Goal: Information Seeking & Learning: Compare options

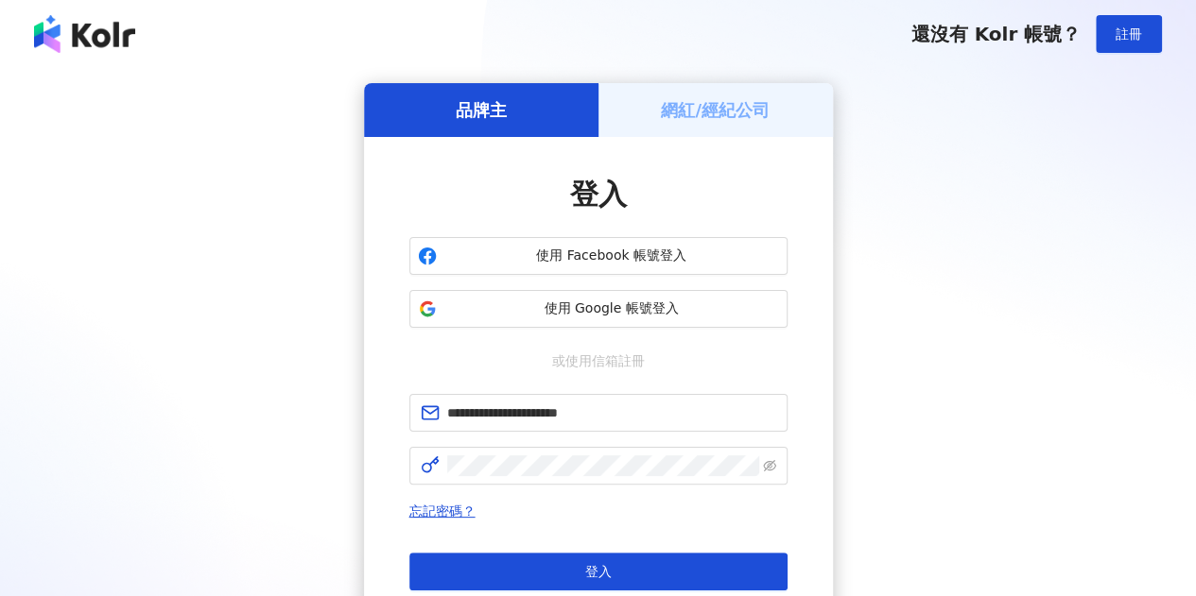
type input "**********"
click at [527, 592] on div "登入 還沒有 Kolr 帳號？ 立即註冊" at bounding box center [598, 591] width 378 height 76
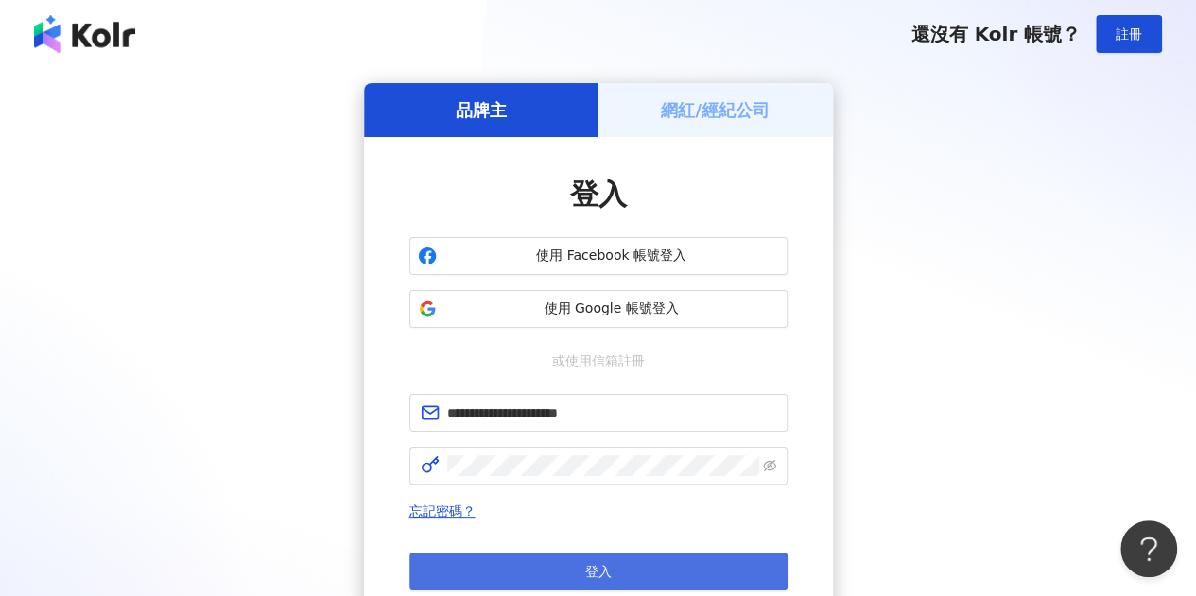
click at [543, 571] on button "登入" at bounding box center [598, 572] width 378 height 38
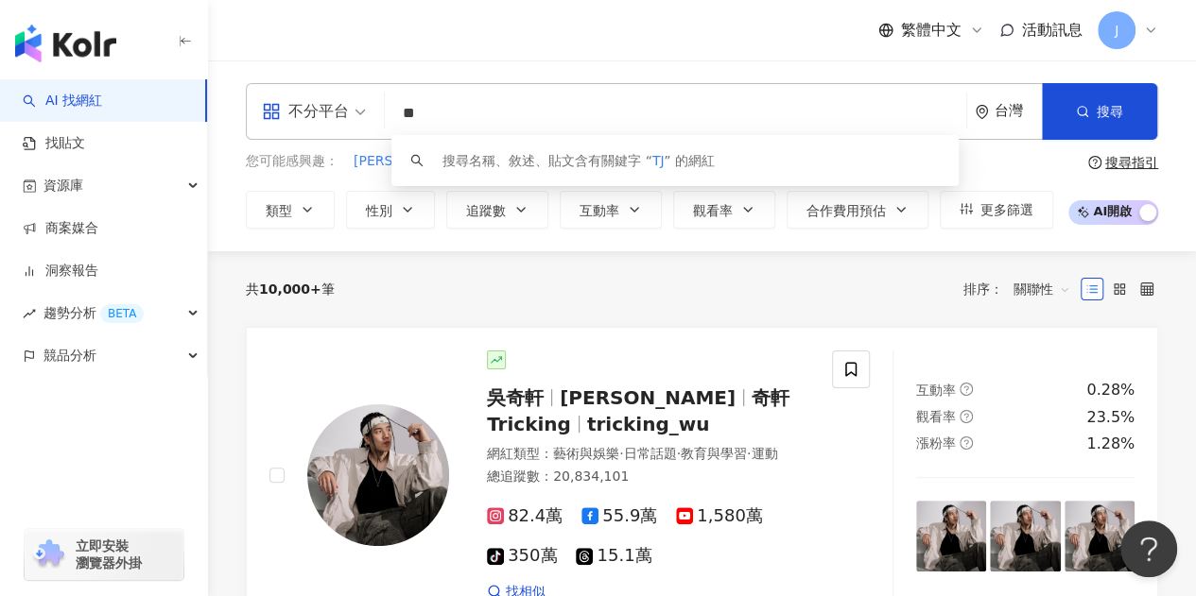
type input "*"
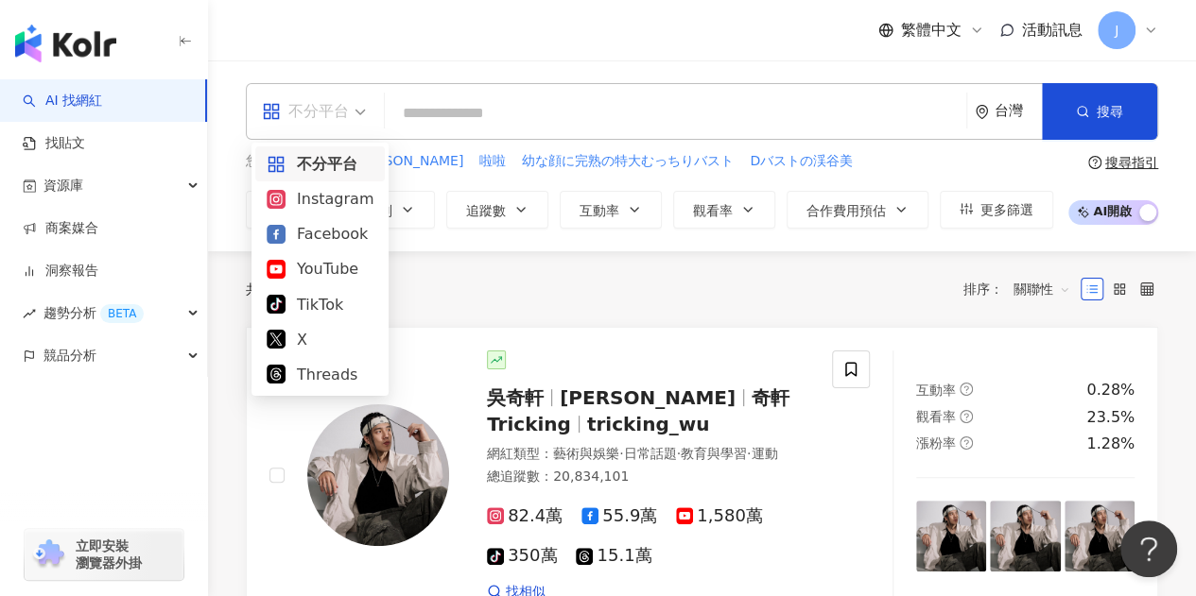
click at [319, 124] on div "不分平台" at bounding box center [305, 111] width 87 height 30
click at [323, 232] on div "Facebook" at bounding box center [320, 234] width 107 height 24
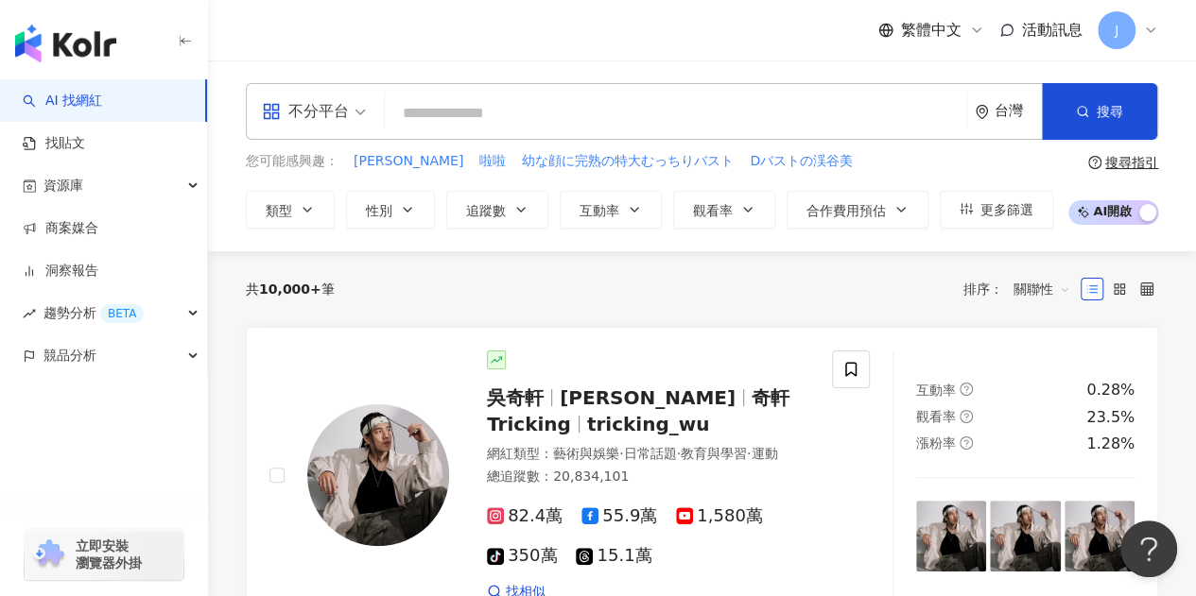
click at [446, 119] on input "search" at bounding box center [675, 113] width 566 height 36
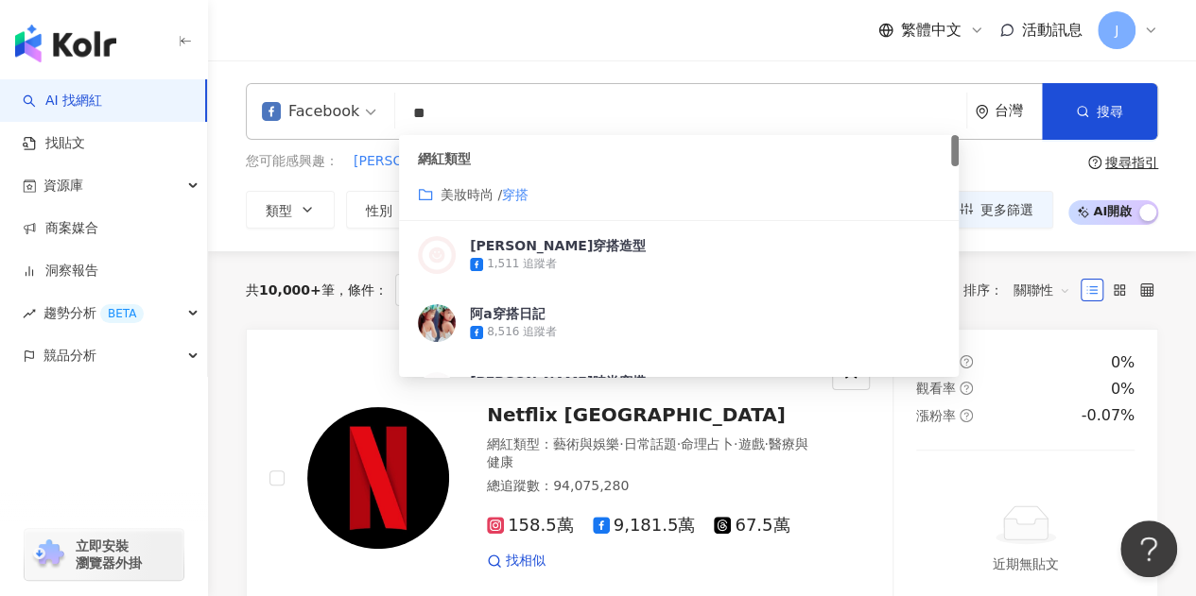
click at [480, 199] on span "美妝時尚 /" at bounding box center [470, 194] width 61 height 15
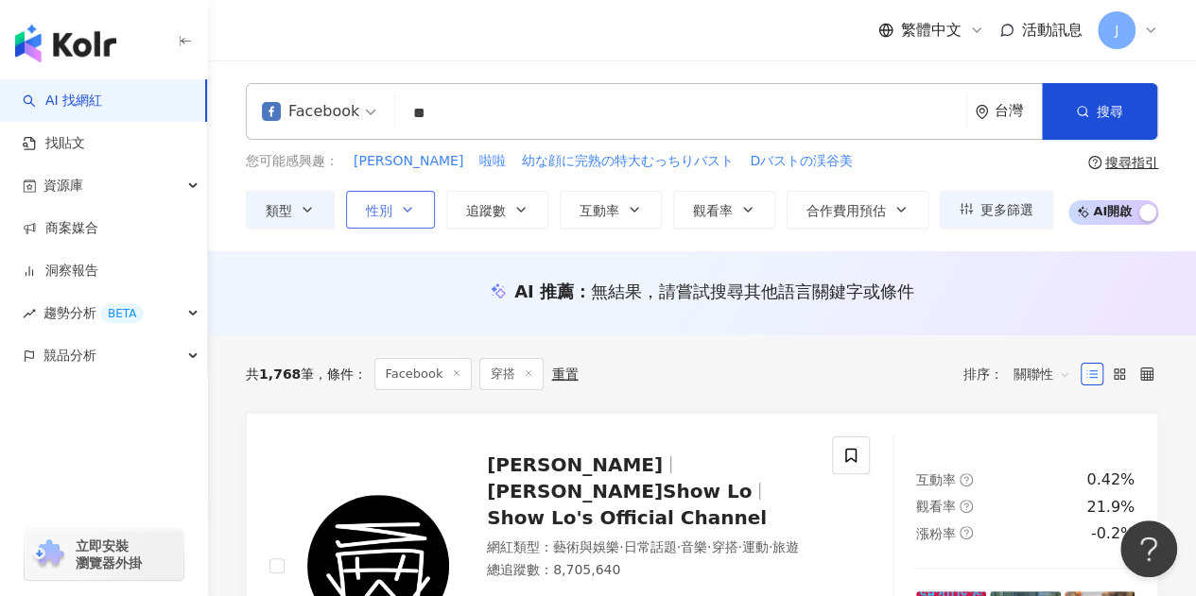
type input "**"
click at [400, 213] on icon "button" at bounding box center [407, 209] width 15 height 15
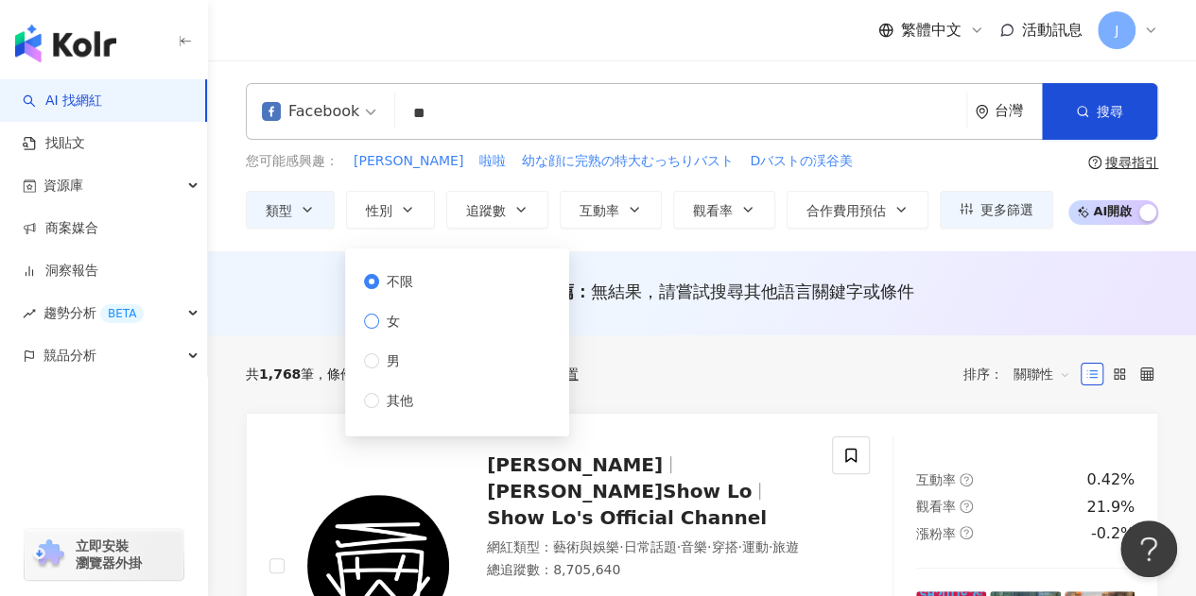
click at [396, 325] on span "女" at bounding box center [393, 321] width 28 height 21
click at [478, 203] on span "追蹤數" at bounding box center [486, 210] width 40 height 15
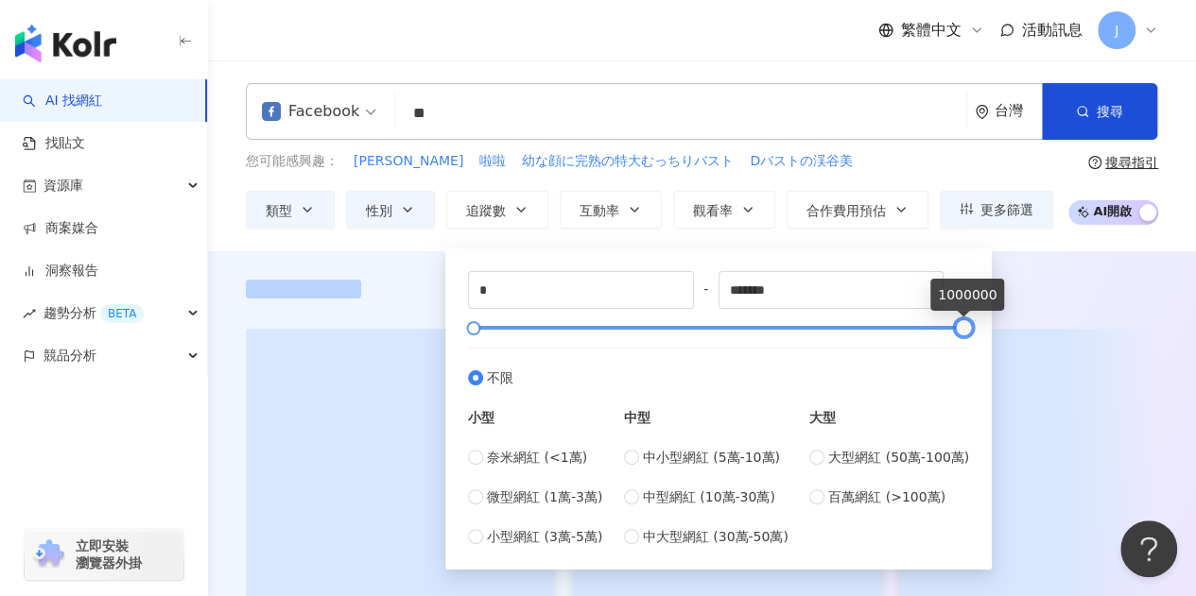
type input "******"
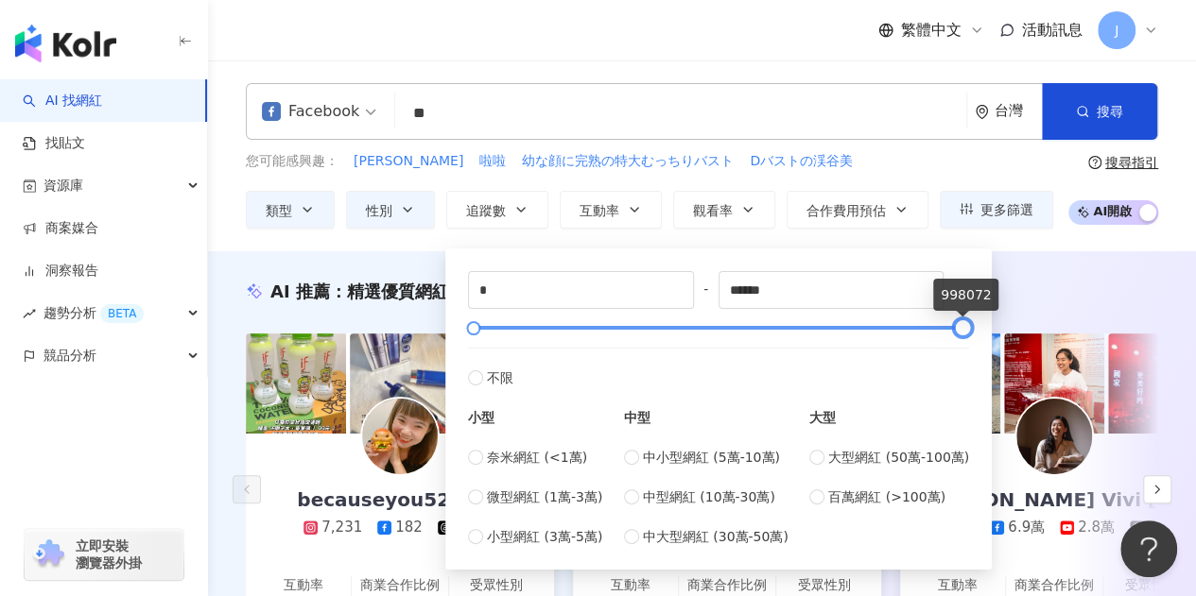
click at [958, 327] on div at bounding box center [962, 328] width 10 height 10
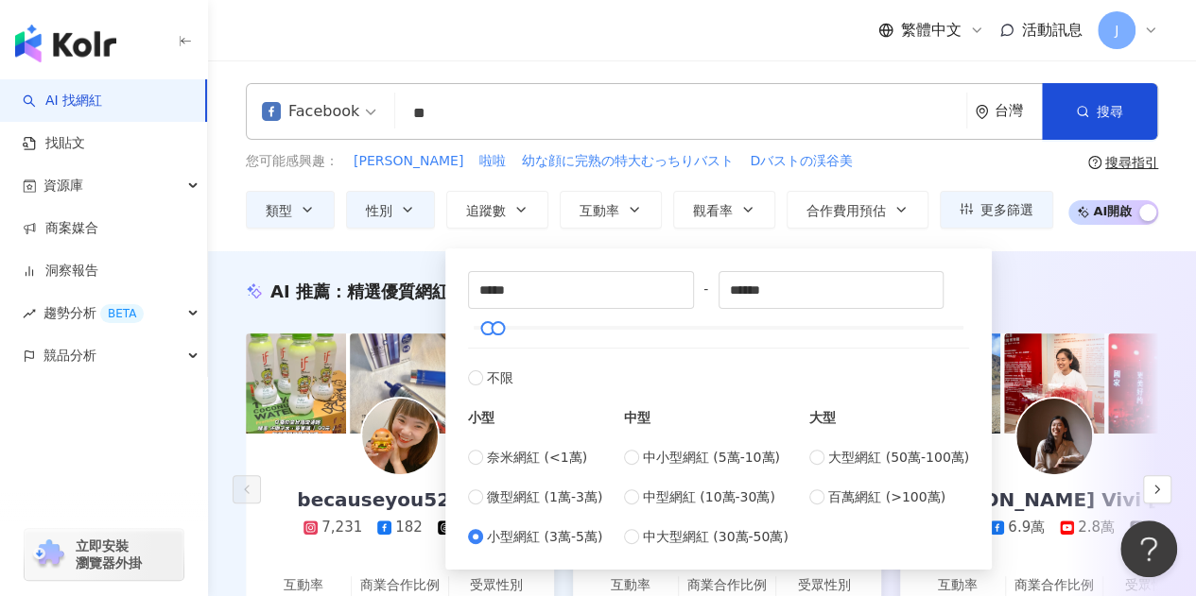
type input "*****"
click at [1092, 260] on div "AI 推薦 ： 精選優質網紅 becauseyou520520 7,231 182 1,071 互動率 2.9% 商業合作比例 100% 受眾性別 女 琦琦 …" at bounding box center [702, 482] width 988 height 462
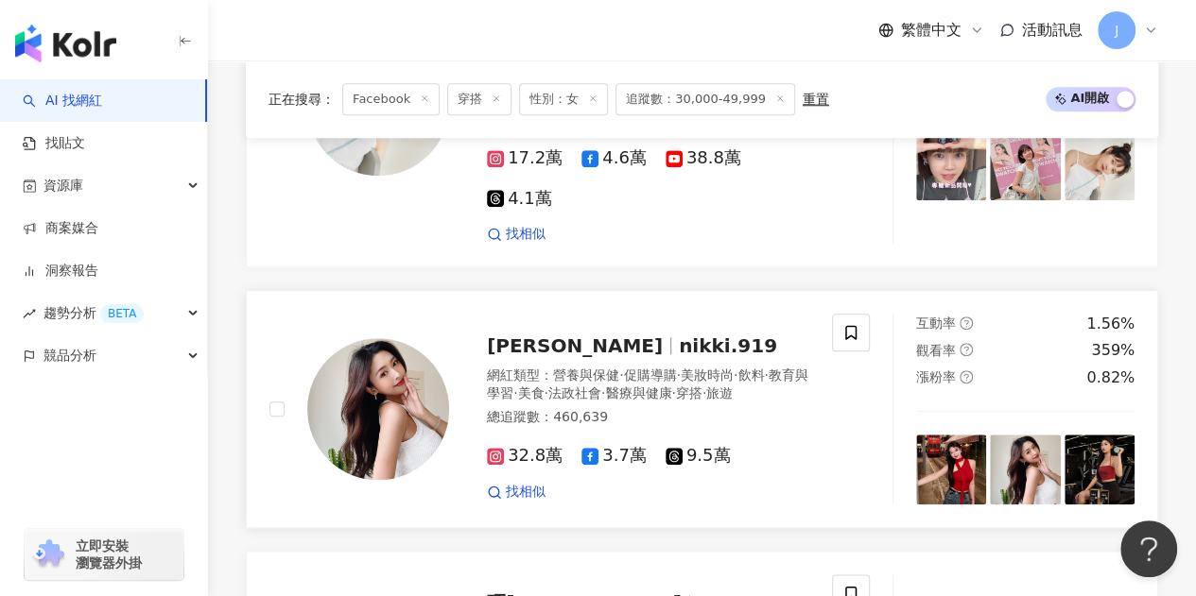
scroll to position [756, 0]
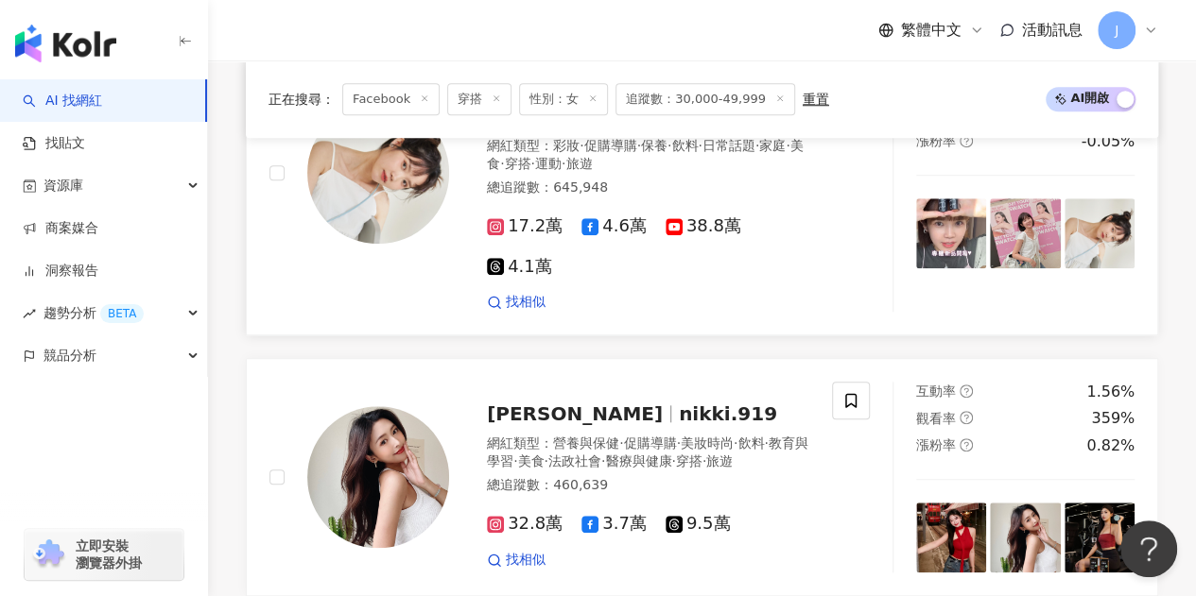
click at [547, 293] on div "找相似" at bounding box center [648, 302] width 322 height 19
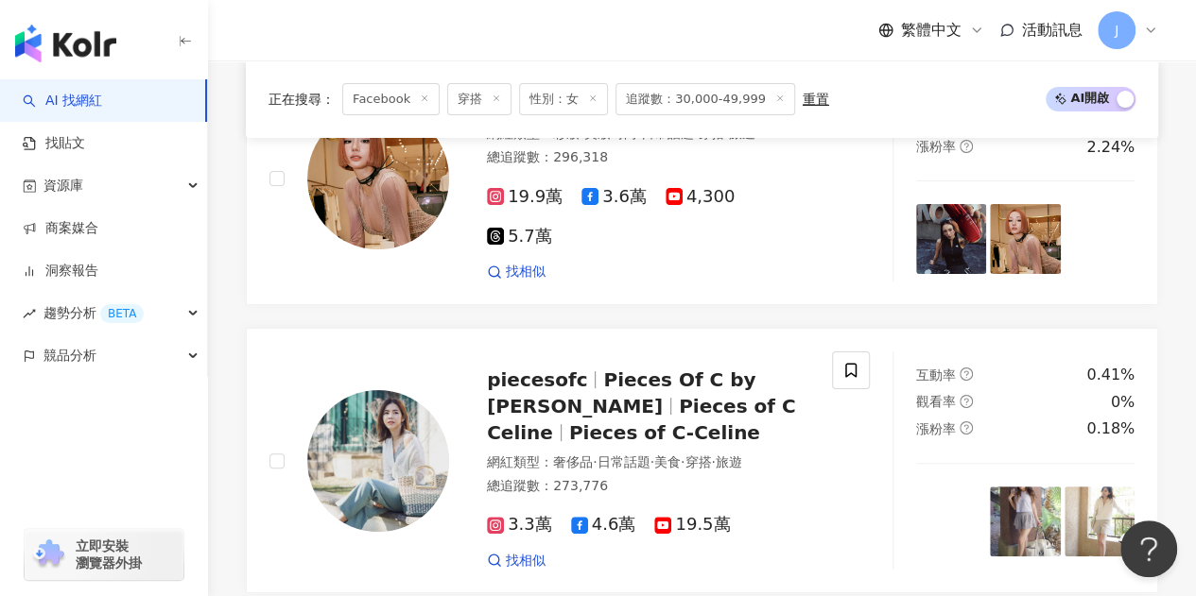
scroll to position [3686, 0]
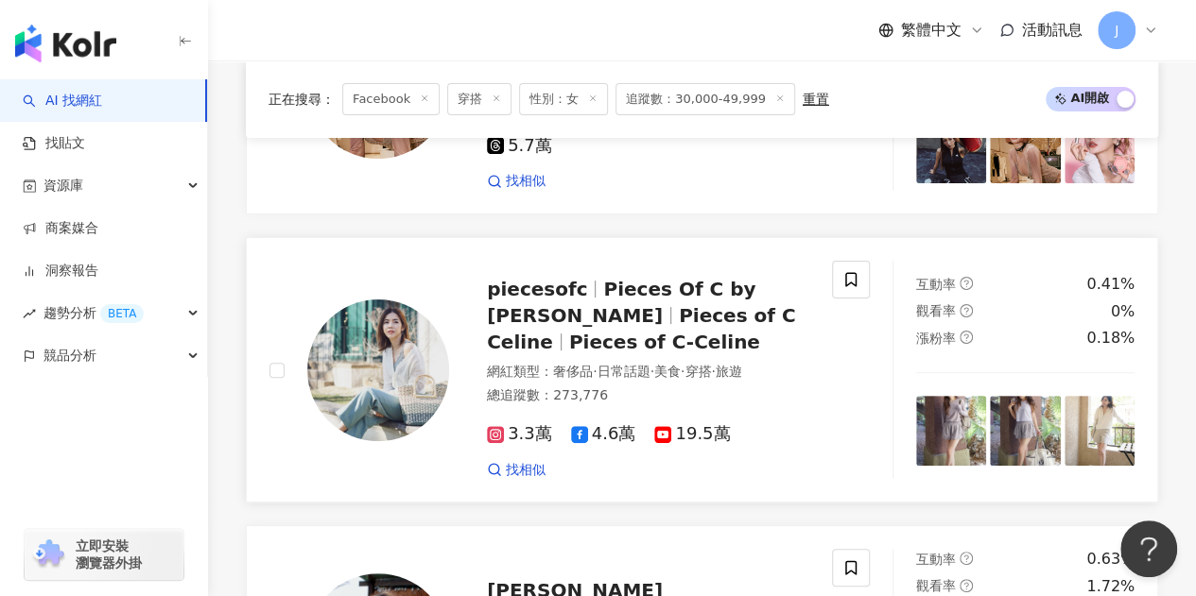
click at [624, 424] on span "4.6萬" at bounding box center [603, 434] width 65 height 20
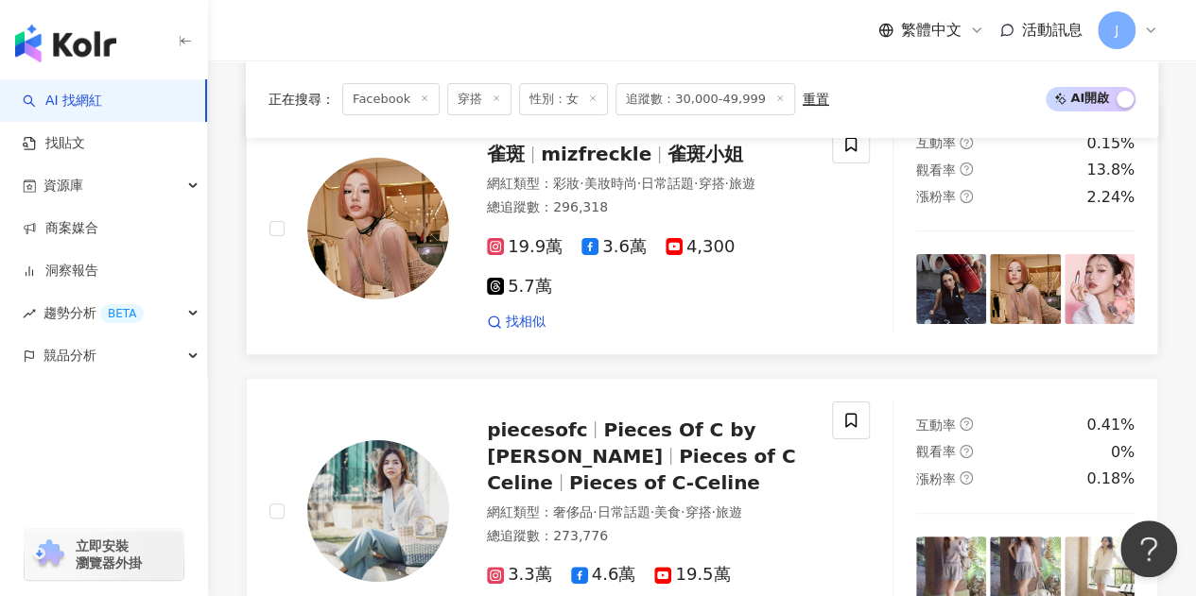
scroll to position [3592, 0]
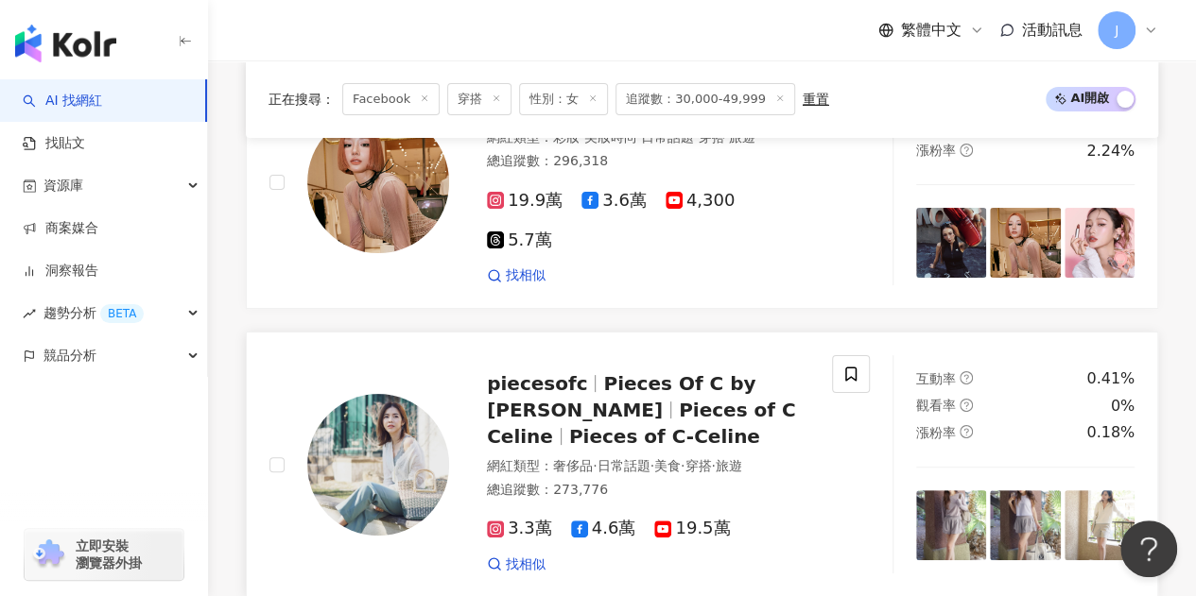
click at [658, 372] on span "Pieces Of C by Celine" at bounding box center [621, 396] width 268 height 49
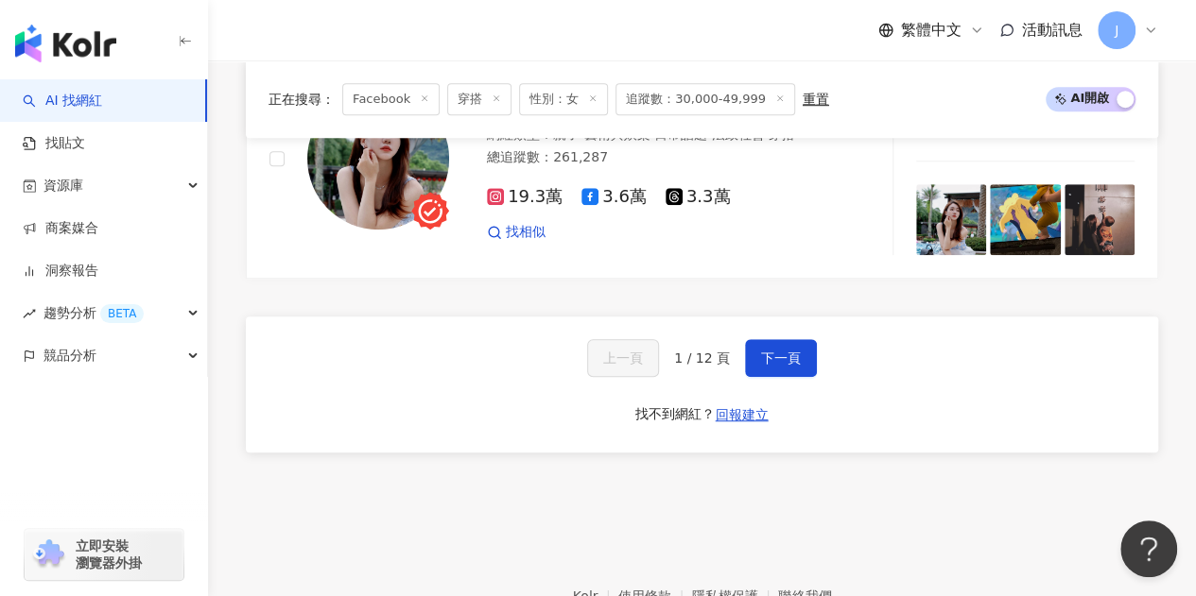
scroll to position [4221, 0]
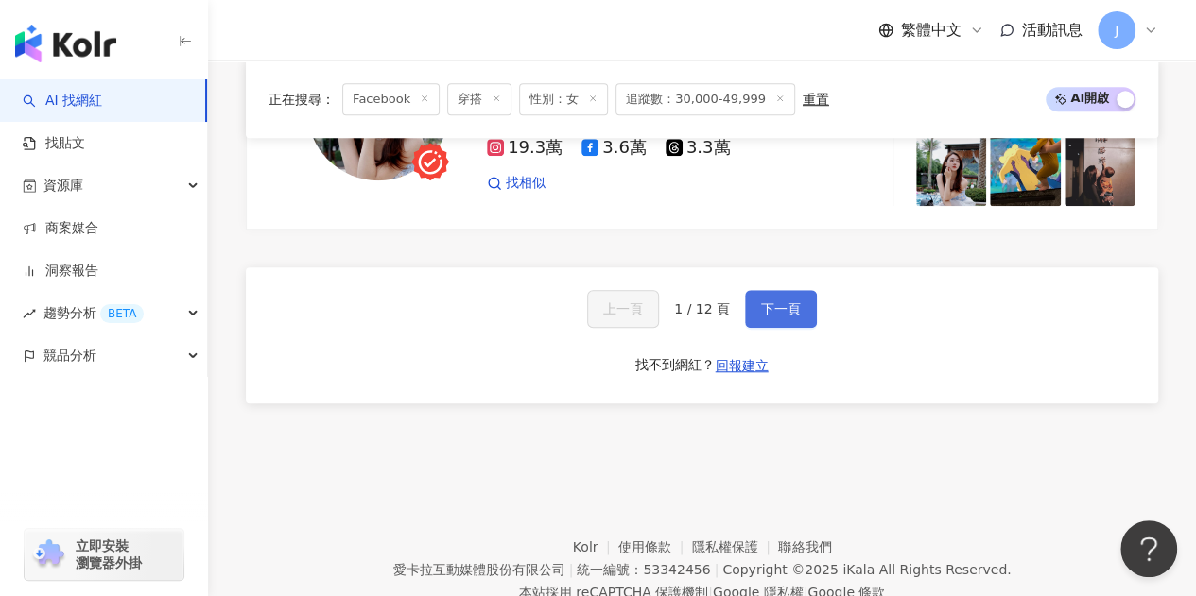
click at [764, 290] on button "下一頁" at bounding box center [781, 309] width 72 height 38
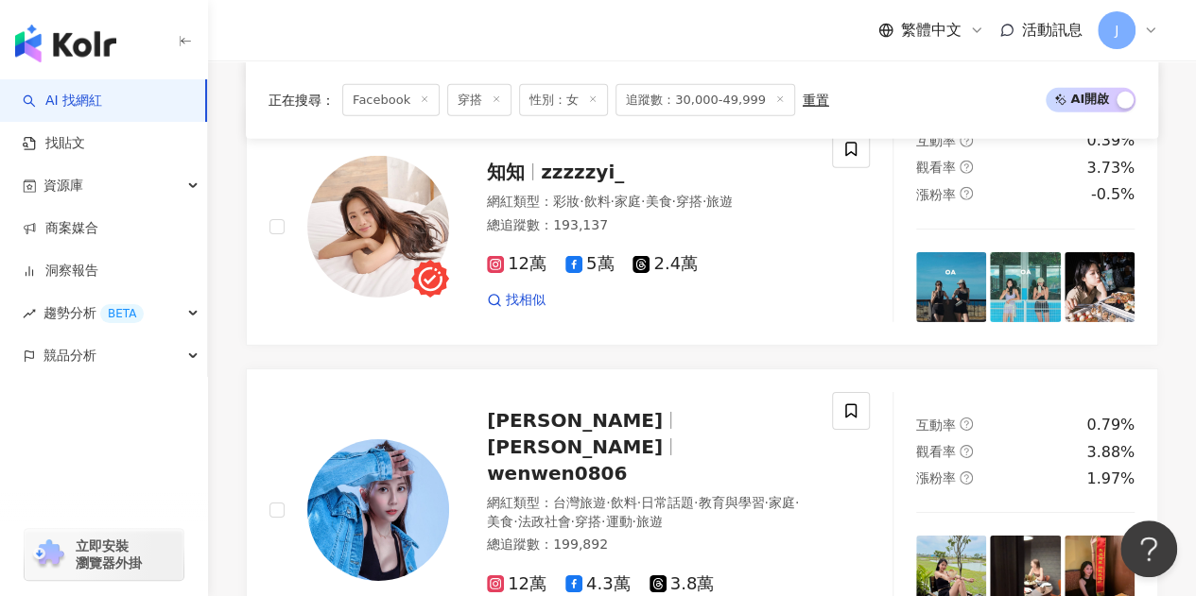
scroll to position [2552, 0]
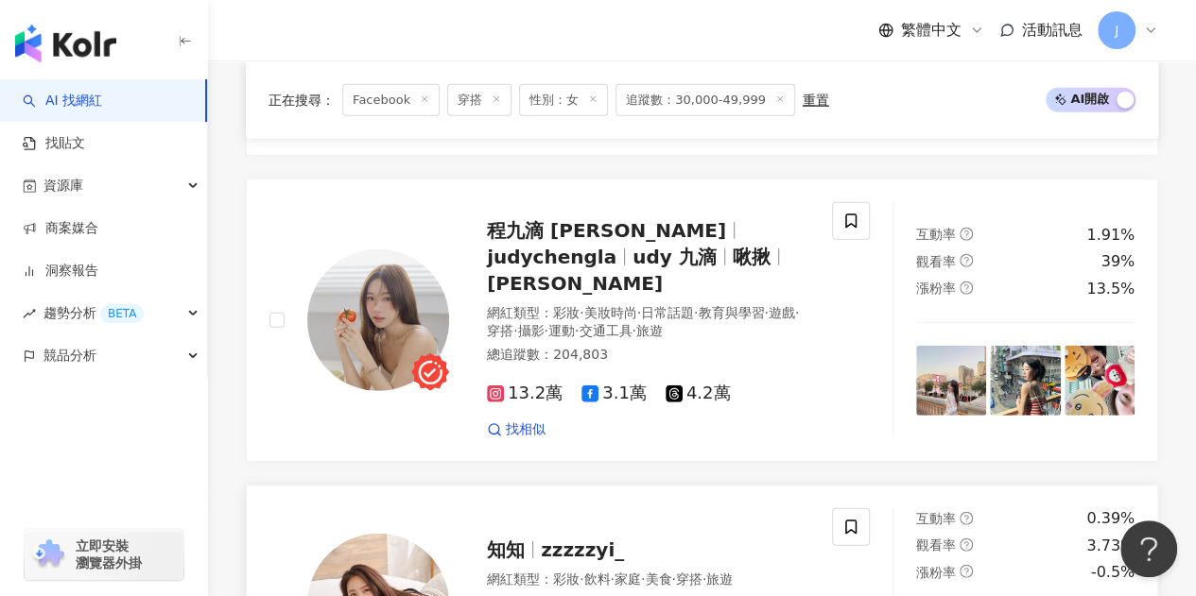
click at [561, 539] on span "zzzzzyi_" at bounding box center [582, 550] width 83 height 23
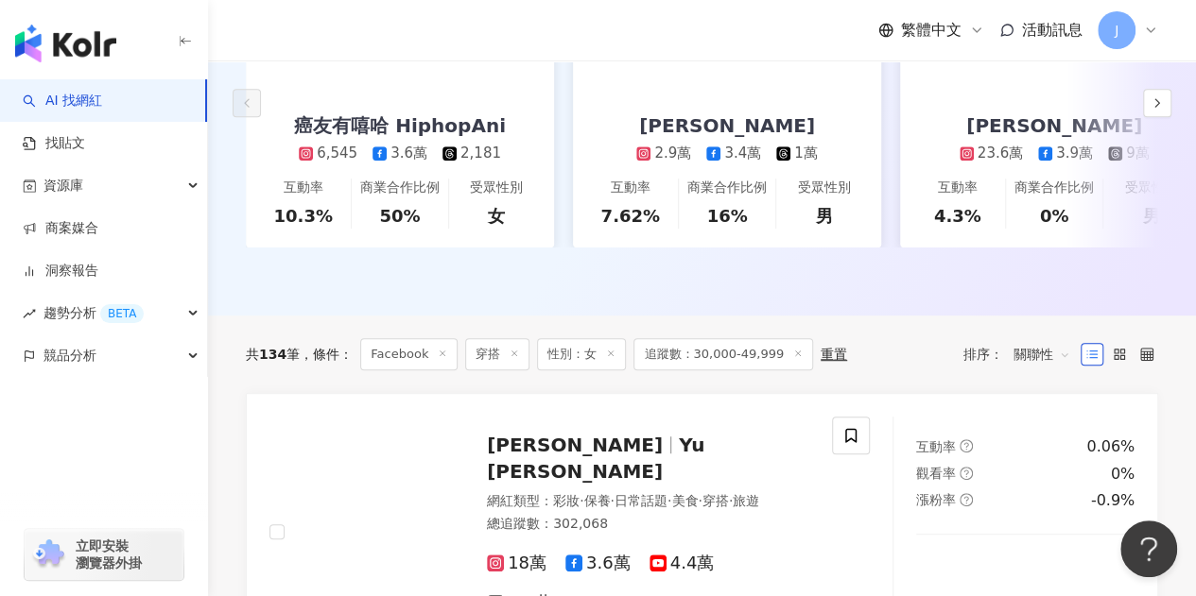
scroll to position [378, 0]
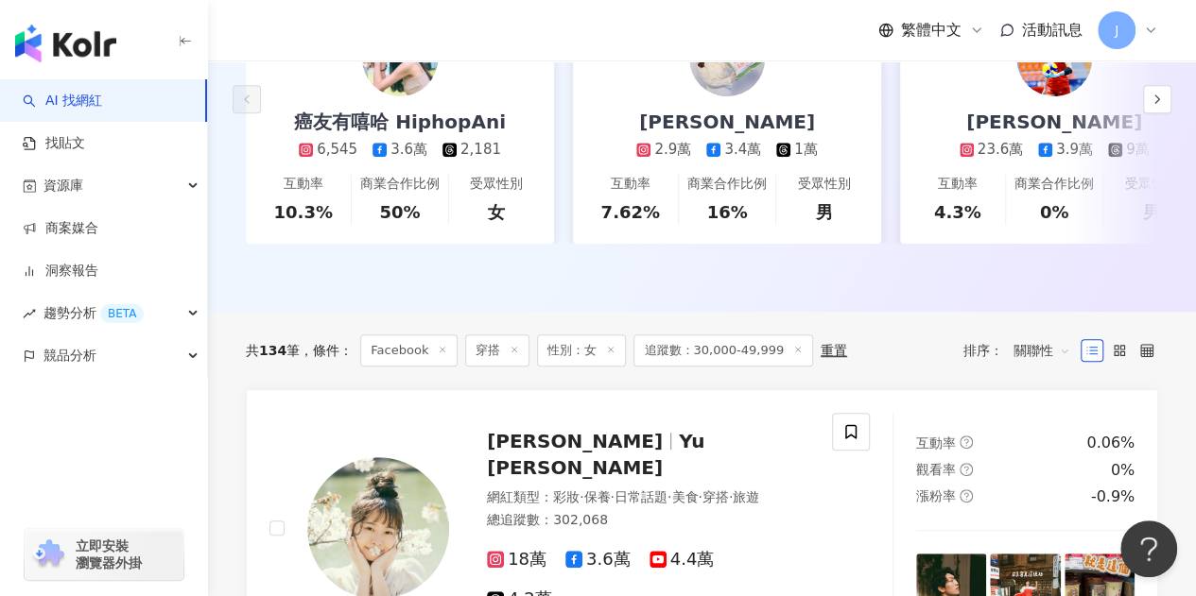
click at [786, 356] on span "追蹤數：30,000-49,999" at bounding box center [723, 351] width 180 height 32
click at [793, 354] on icon at bounding box center [797, 349] width 9 height 9
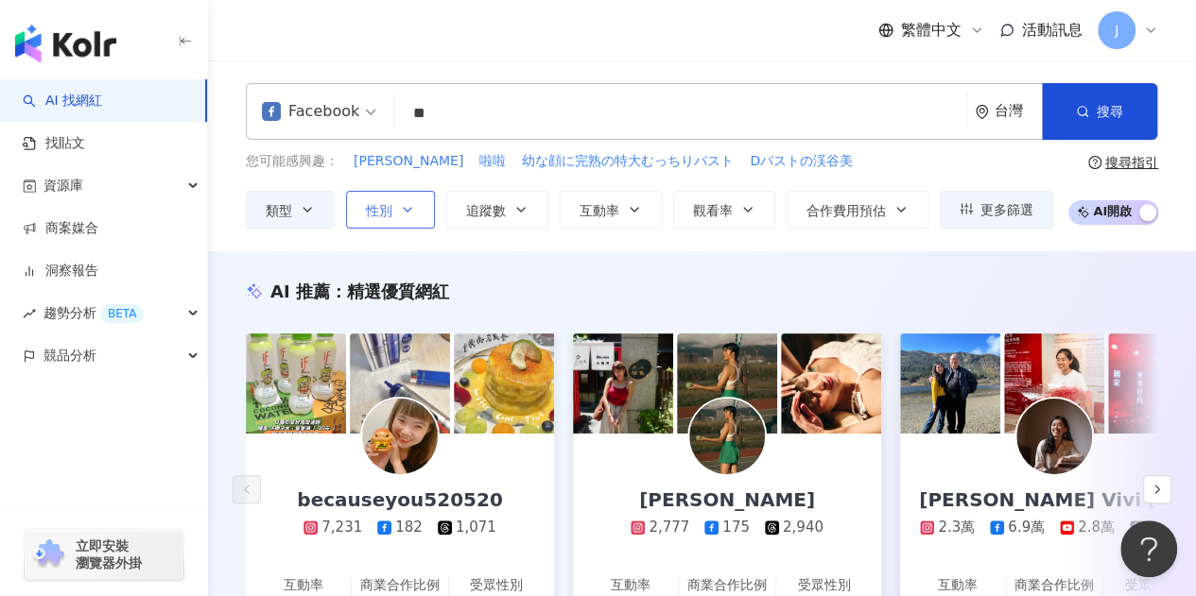
click at [420, 207] on button "性別" at bounding box center [390, 210] width 89 height 38
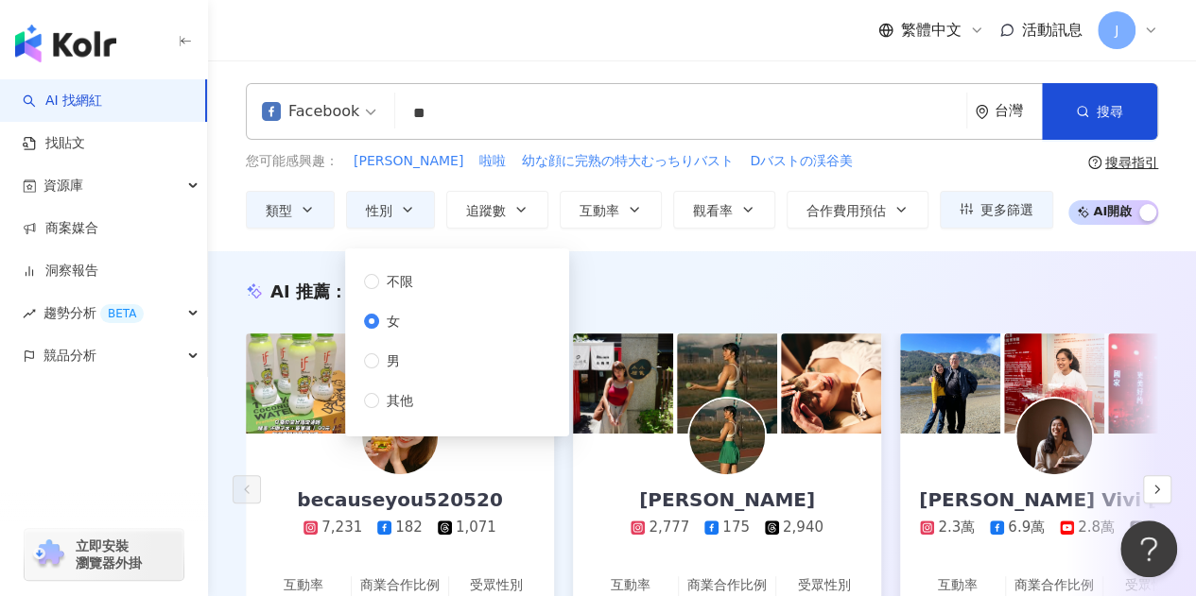
click at [403, 321] on span "女" at bounding box center [393, 321] width 28 height 21
click at [520, 203] on icon "button" at bounding box center [520, 209] width 15 height 15
type input "*"
type input "*******"
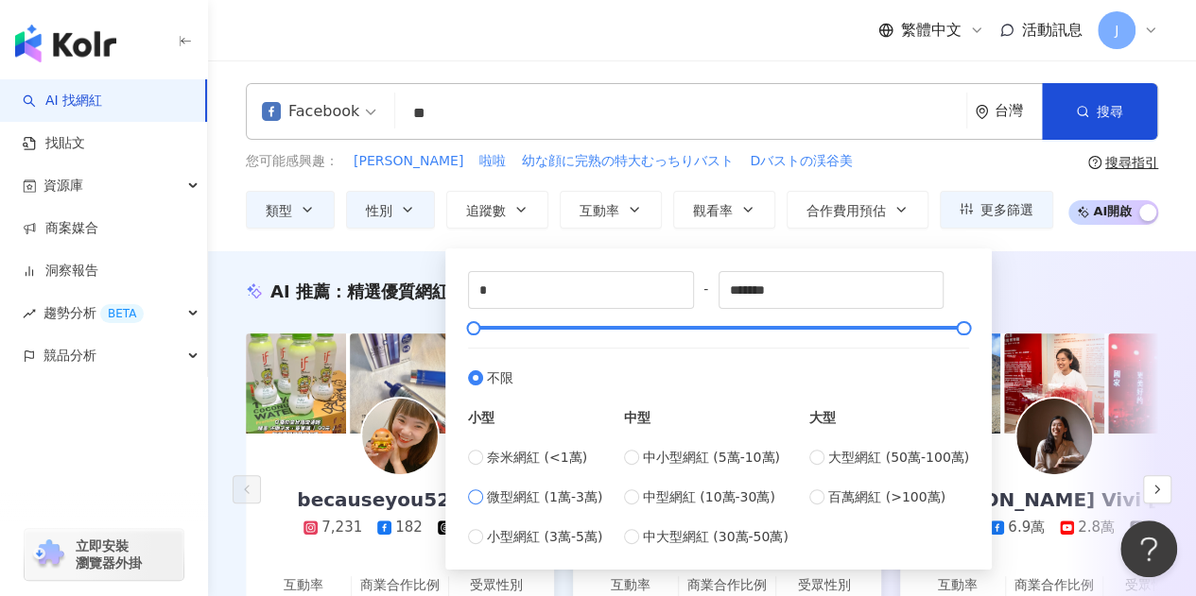
click at [579, 500] on span "微型網紅 (1萬-3萬)" at bounding box center [544, 497] width 115 height 21
type input "*****"
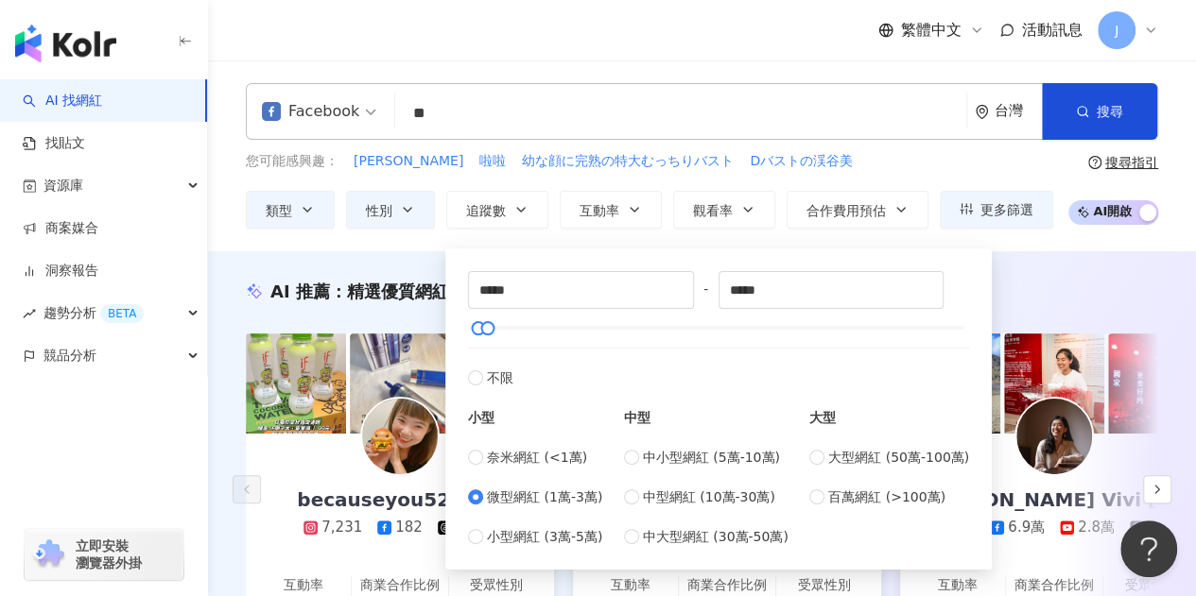
click at [1053, 236] on div "Facebook ** 台灣 搜尋 customizedTag 7bfc87f7-36fe-435a-ba26-66df85c231da 網紅類型 美妝時尚 …" at bounding box center [702, 155] width 988 height 191
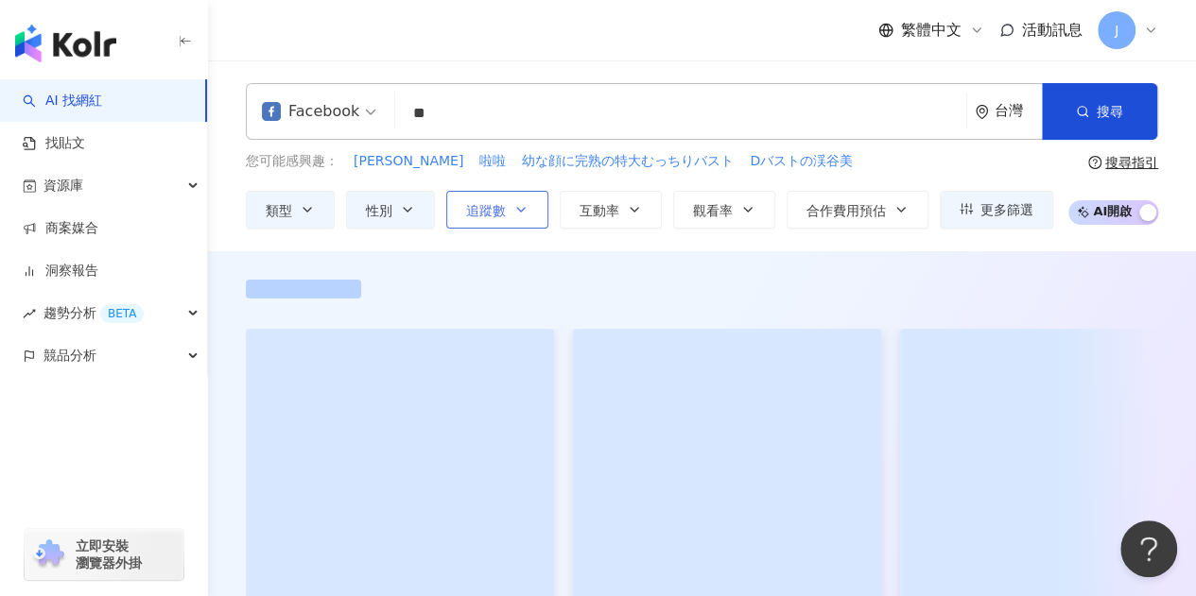
click at [499, 203] on span "追蹤數" at bounding box center [486, 210] width 40 height 15
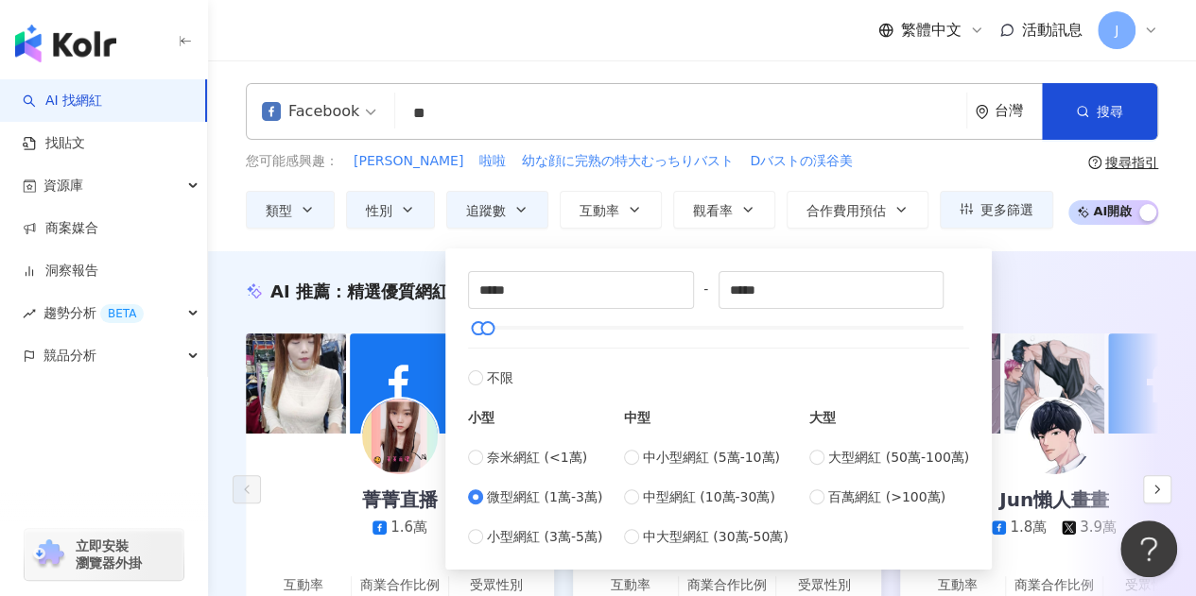
click at [359, 240] on div "Facebook ** 台灣 搜尋 customizedTag 7bfc87f7-36fe-435a-ba26-66df85c231da 網紅類型 美妝時尚 …" at bounding box center [702, 155] width 988 height 191
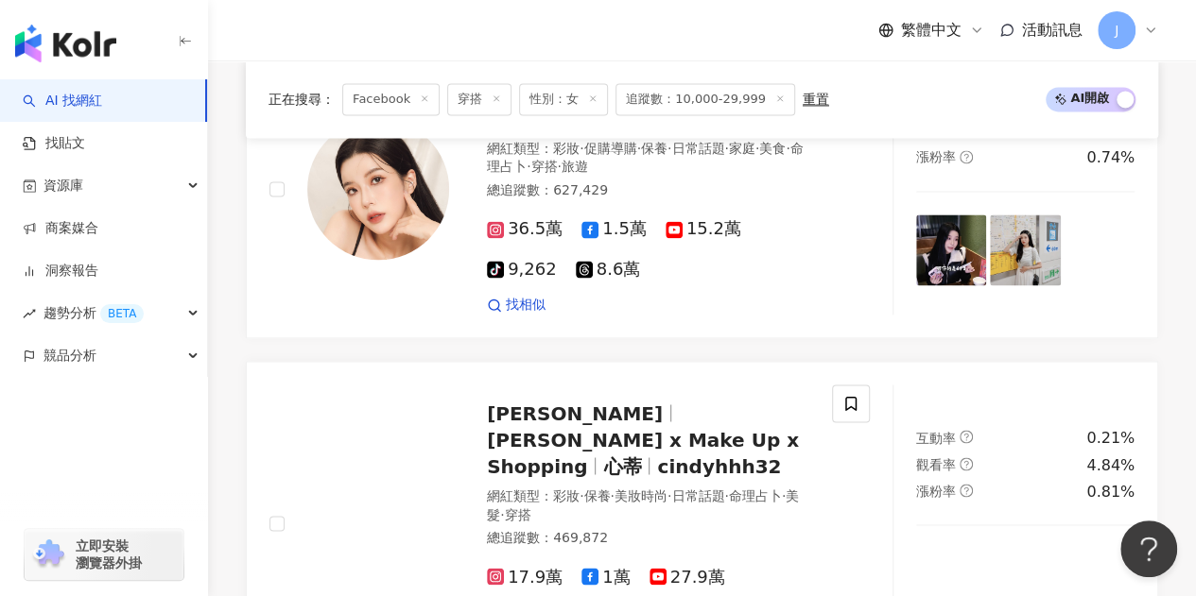
scroll to position [1418, 0]
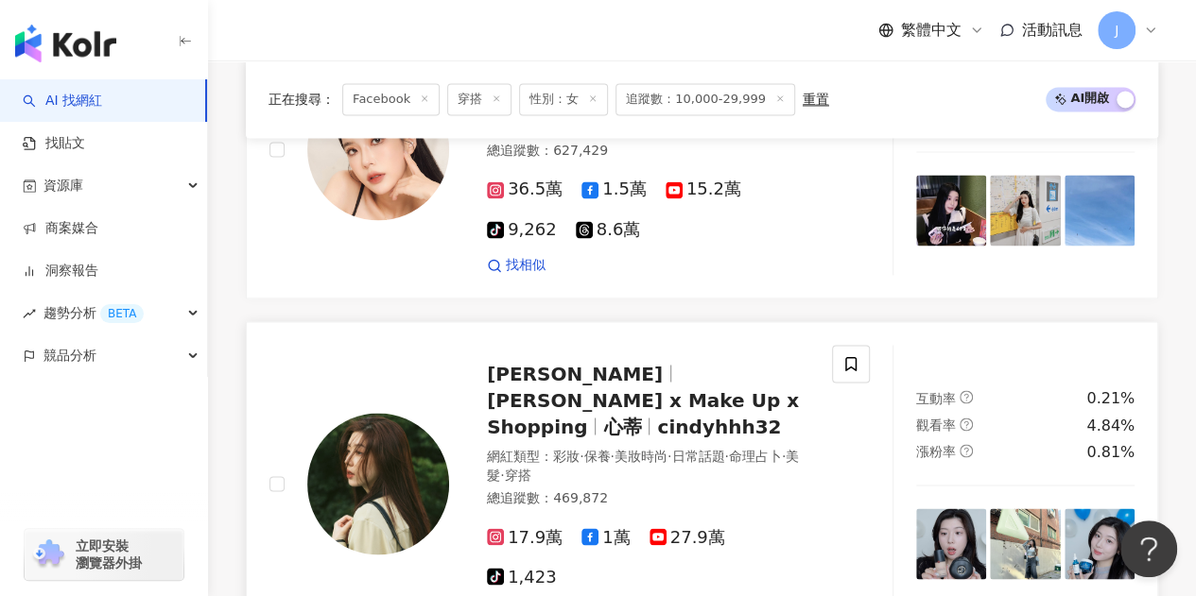
click at [657, 415] on span "cindyhhh32" at bounding box center [719, 426] width 124 height 23
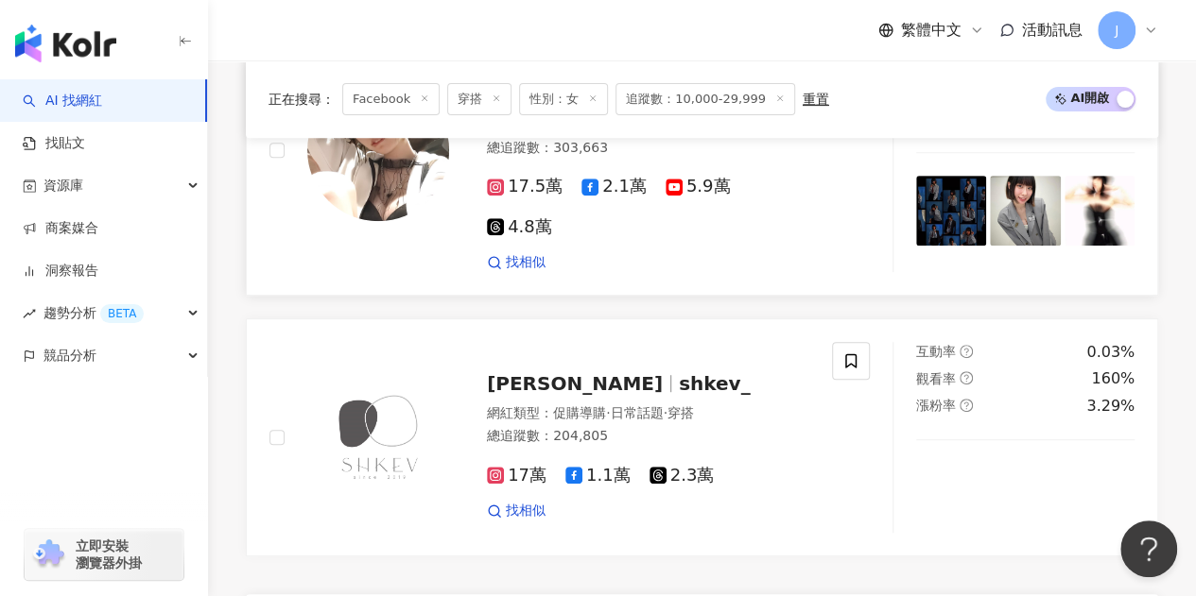
scroll to position [3970, 0]
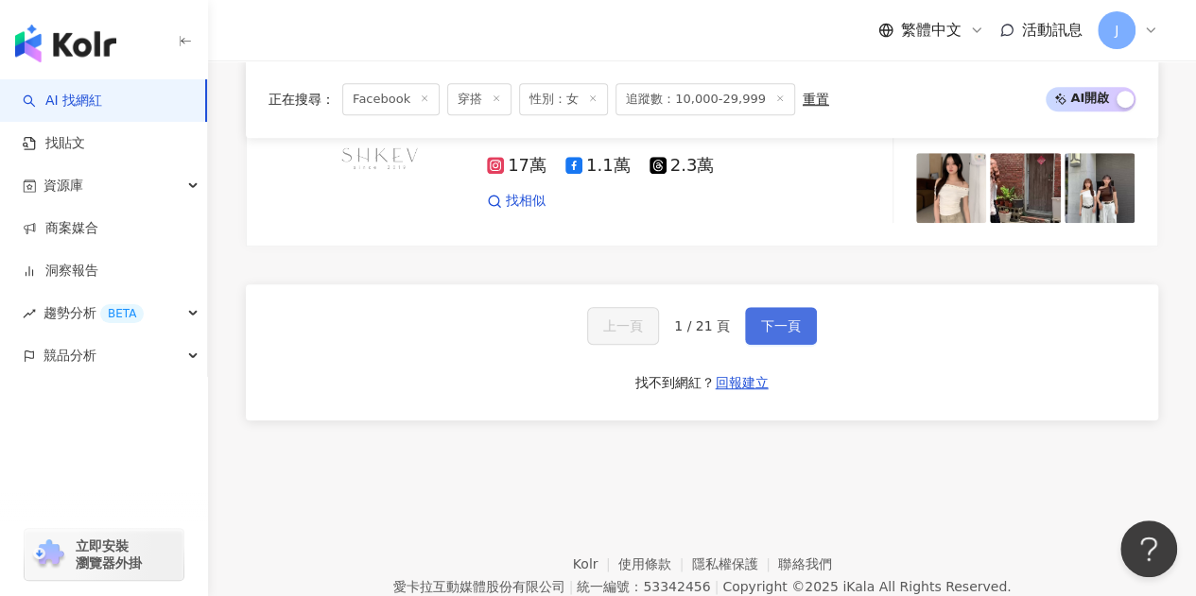
click at [798, 307] on button "下一頁" at bounding box center [781, 326] width 72 height 38
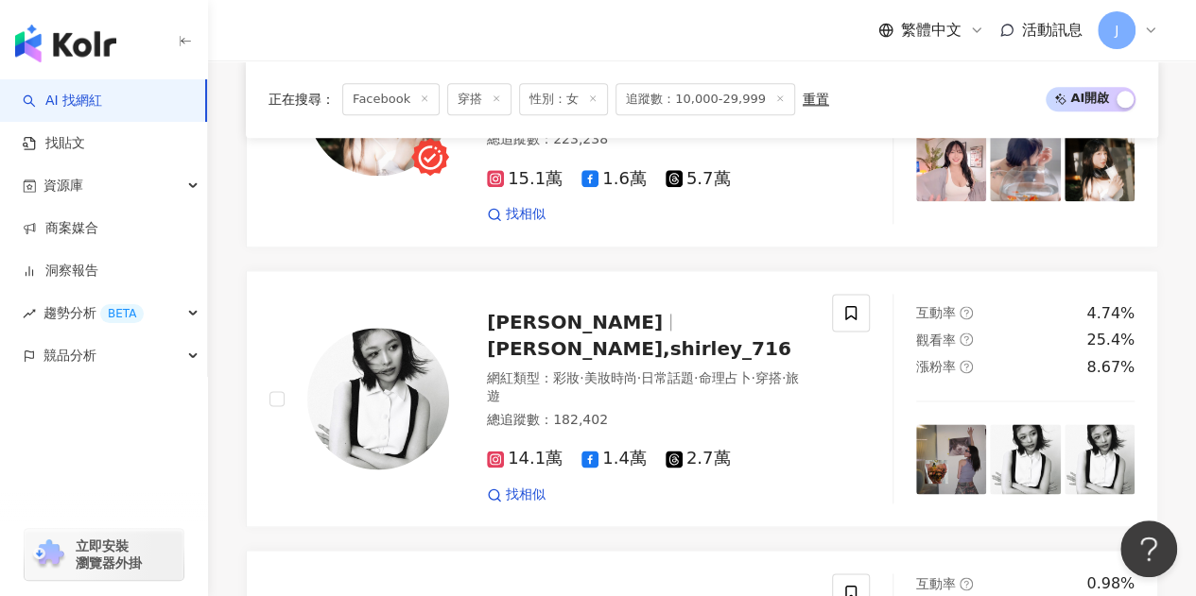
scroll to position [1174, 0]
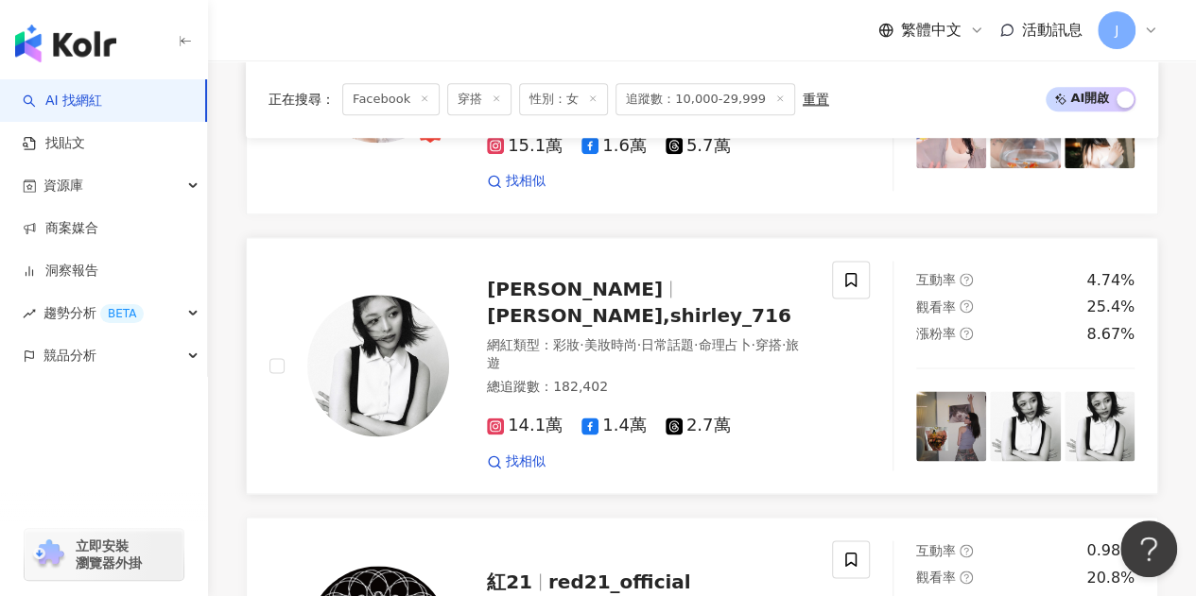
click at [608, 416] on span "1.4萬" at bounding box center [613, 426] width 65 height 20
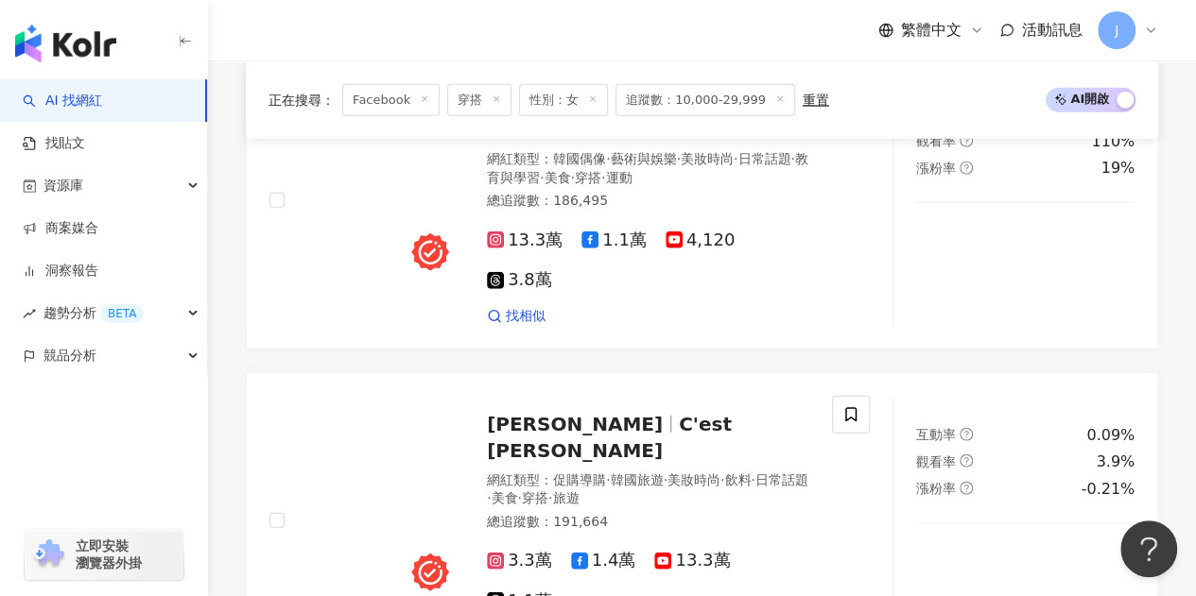
scroll to position [2214, 0]
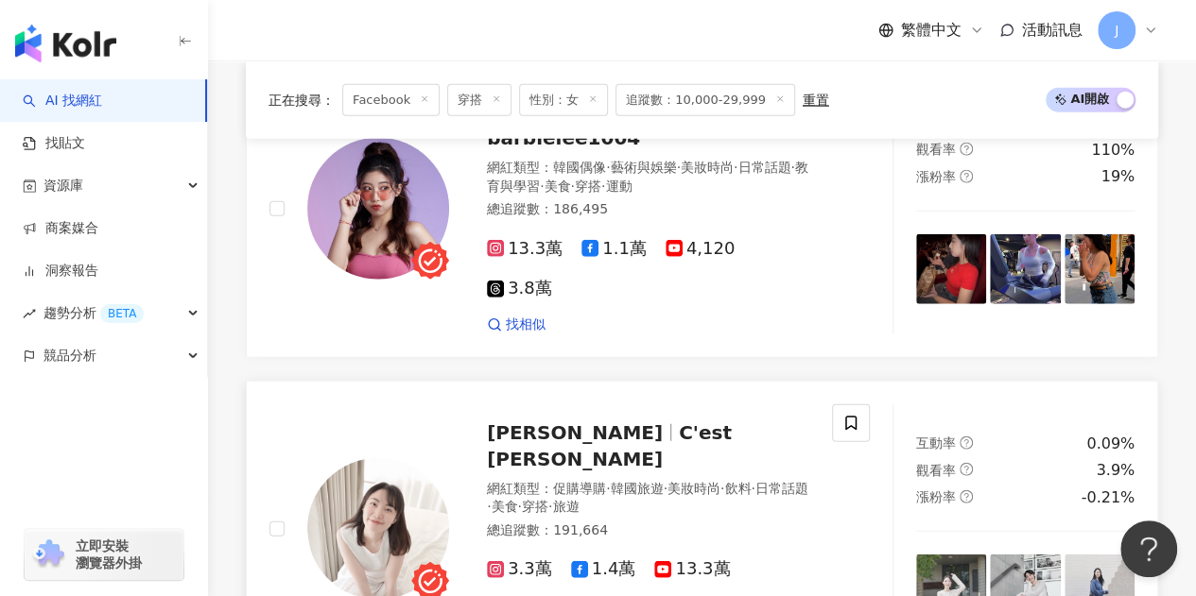
click at [636, 422] on span "C'est Agnes" at bounding box center [609, 446] width 245 height 49
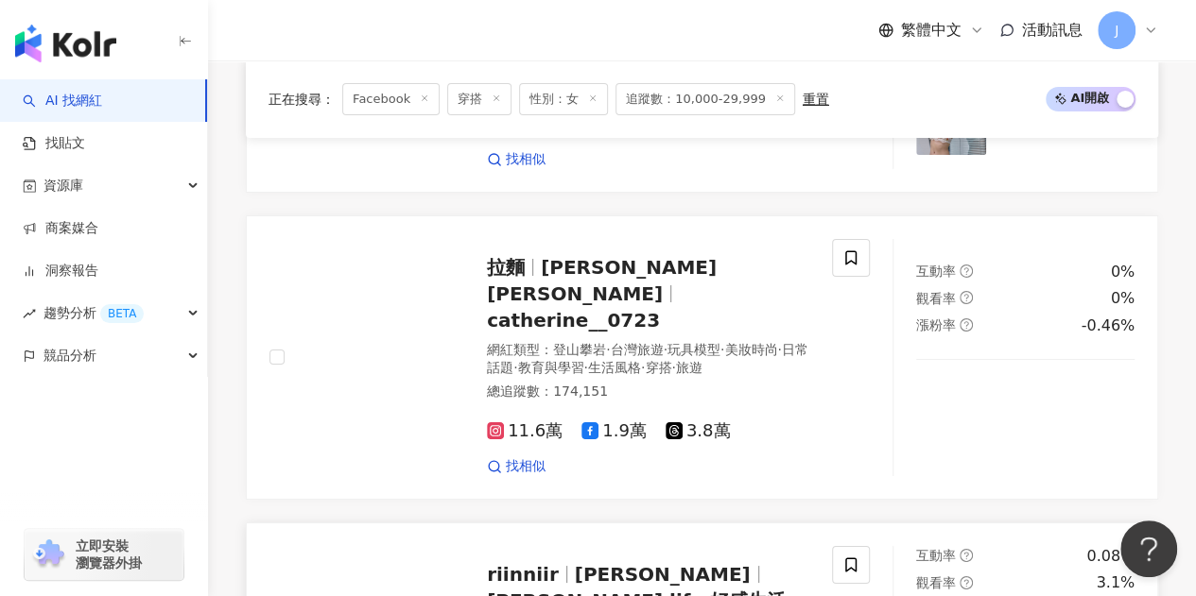
scroll to position [3348, 0]
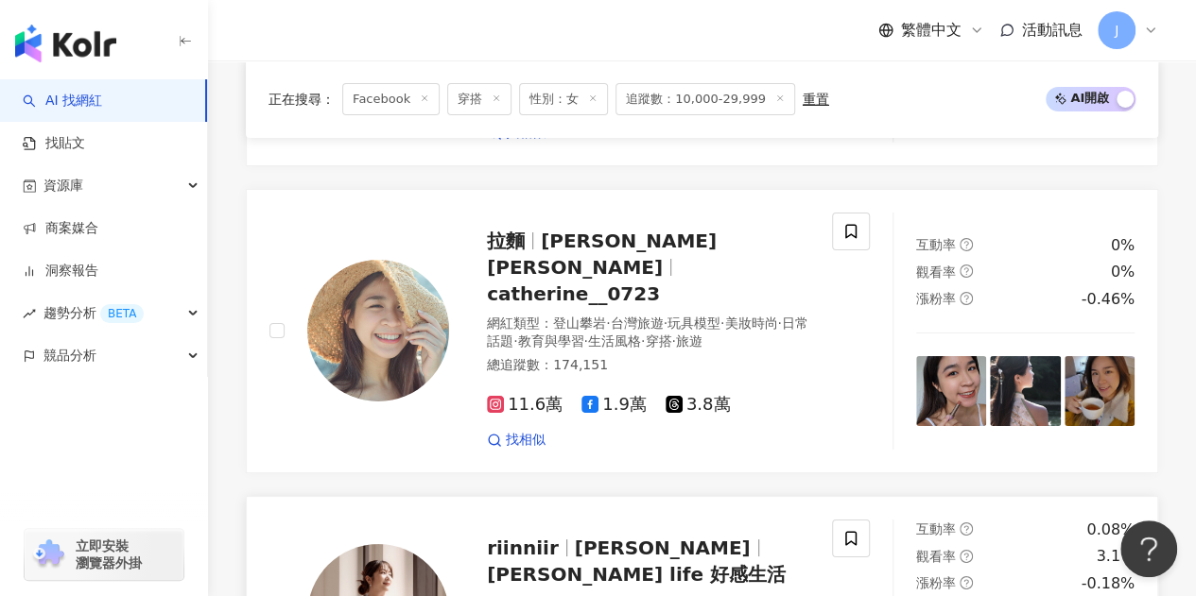
click at [652, 537] on span "Riin Chen" at bounding box center [663, 548] width 176 height 23
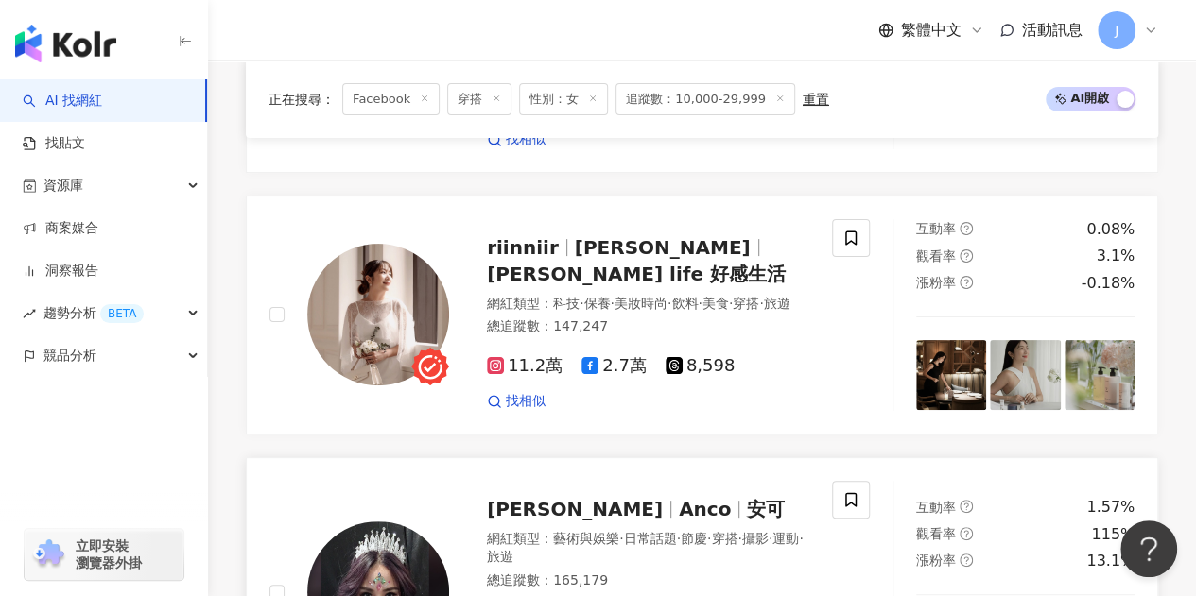
scroll to position [3631, 0]
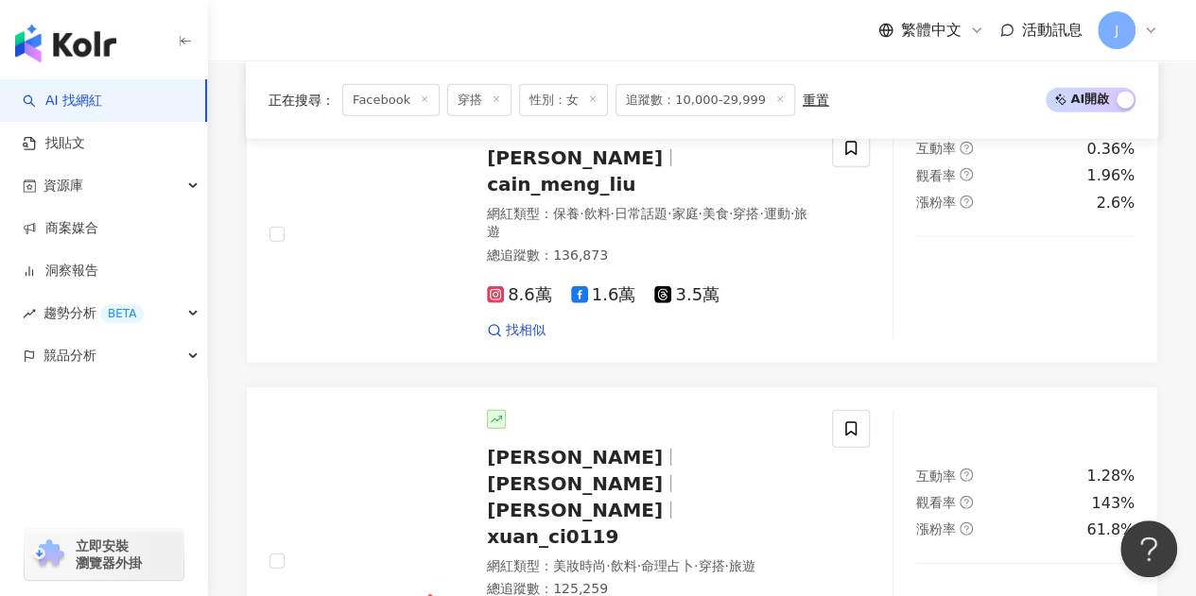
scroll to position [2433, 0]
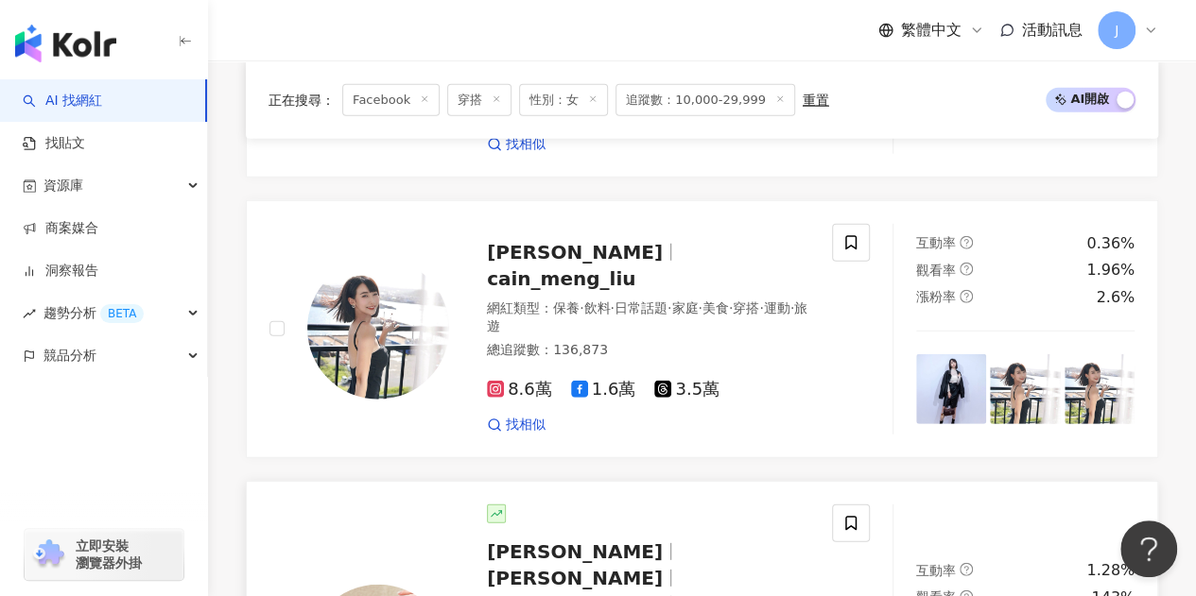
click at [667, 567] on span "黃宣慈" at bounding box center [583, 578] width 192 height 23
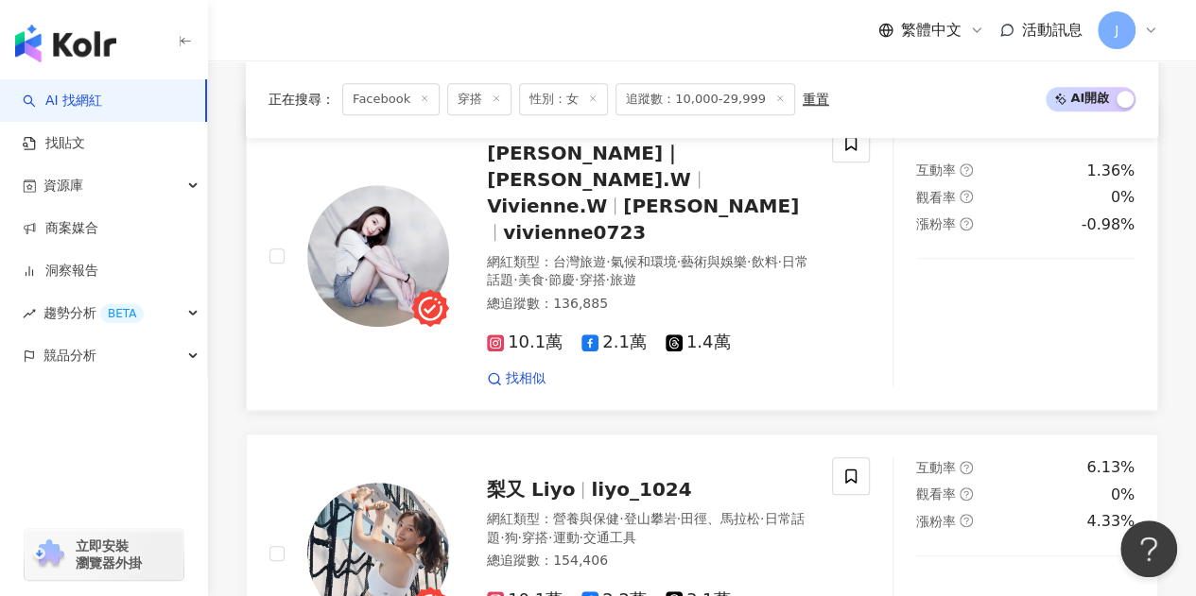
scroll to position [732, 0]
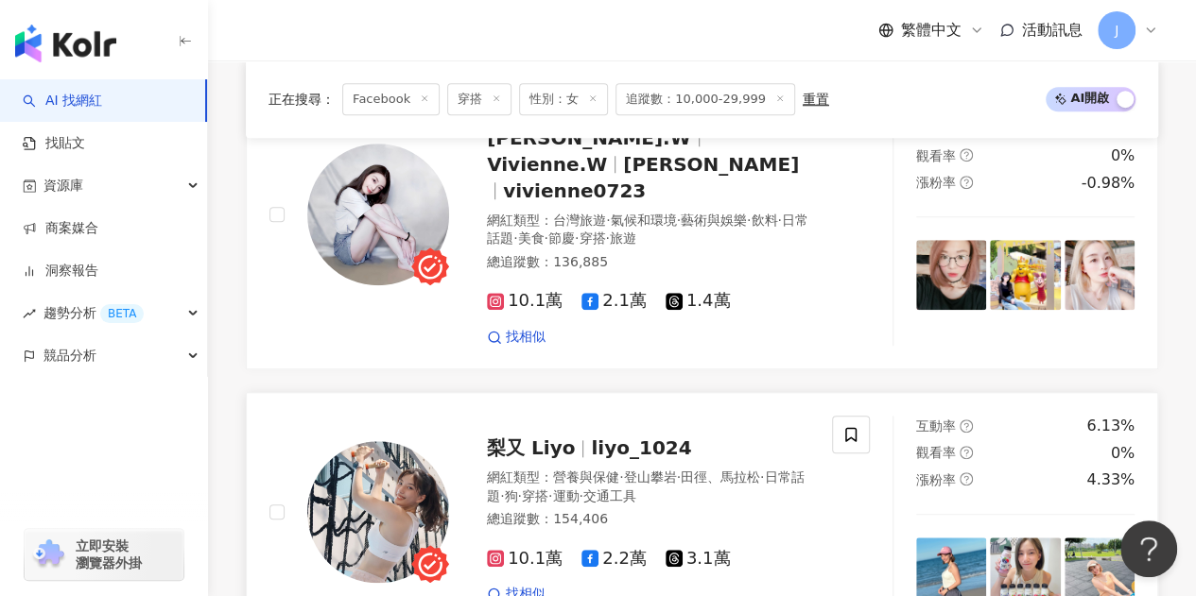
click at [630, 437] on span "liyo_1024" at bounding box center [641, 448] width 100 height 23
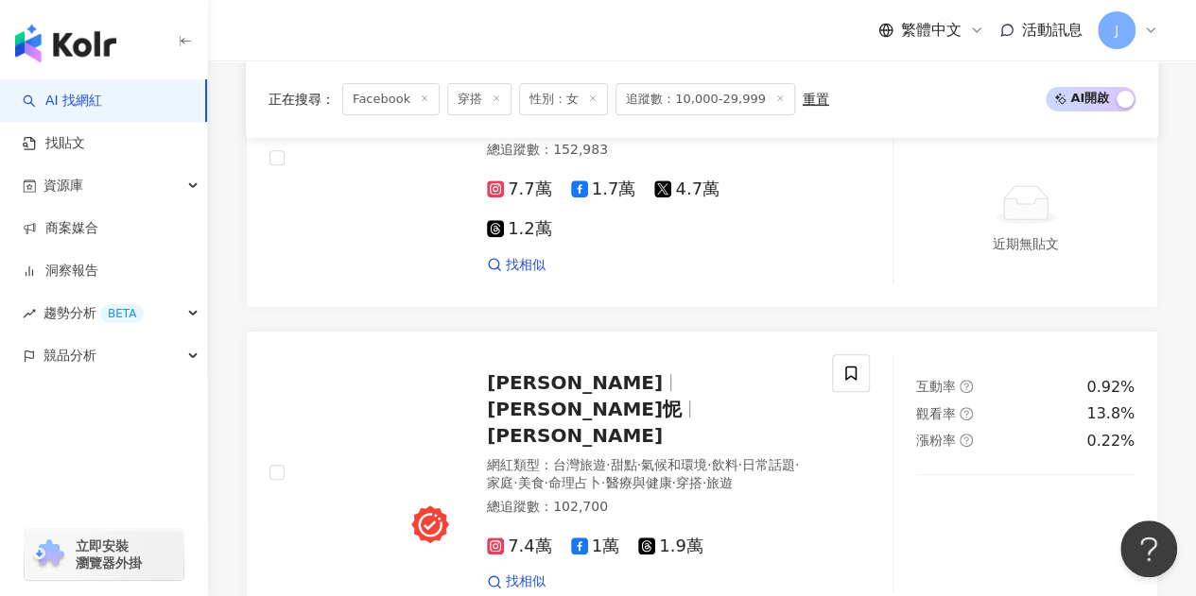
scroll to position [3945, 0]
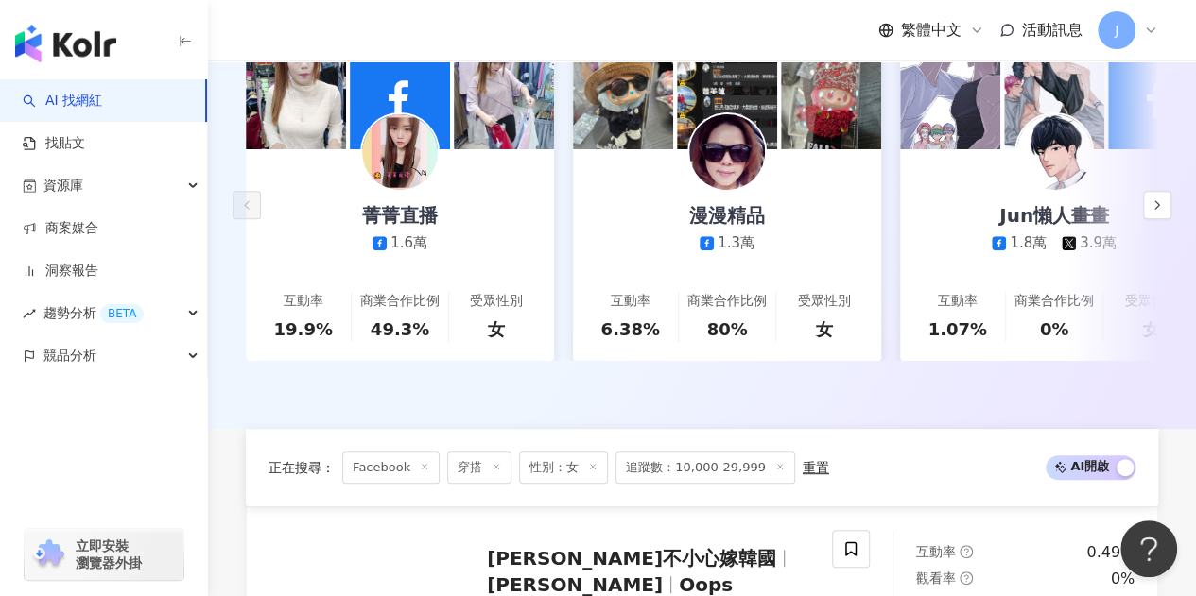
scroll to position [0, 0]
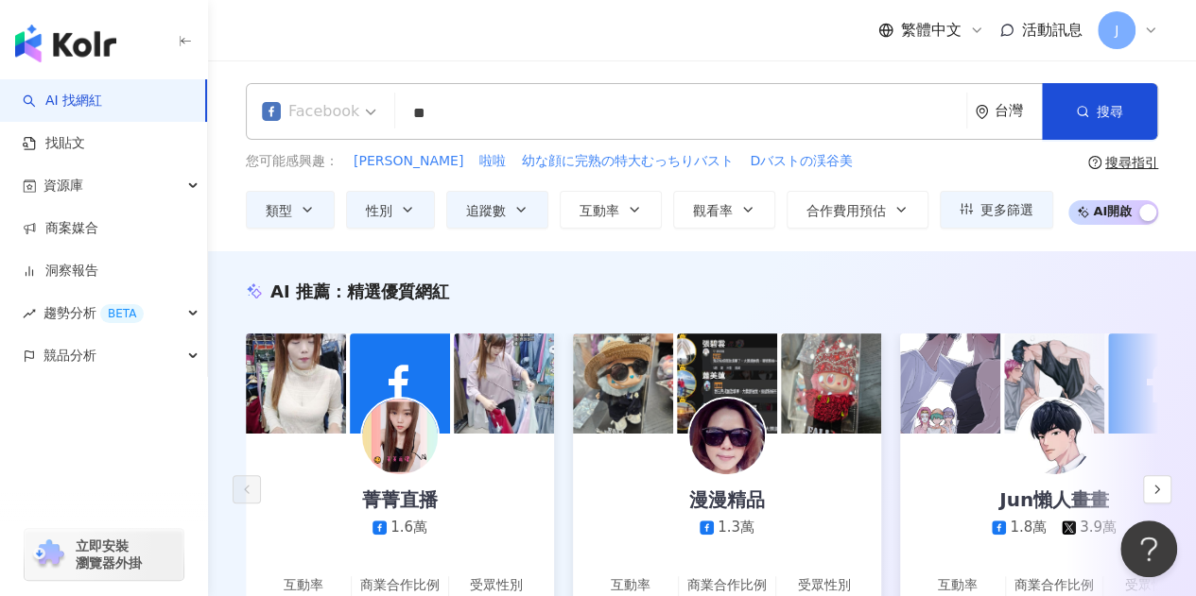
click at [375, 122] on div "Facebook" at bounding box center [318, 111] width 135 height 55
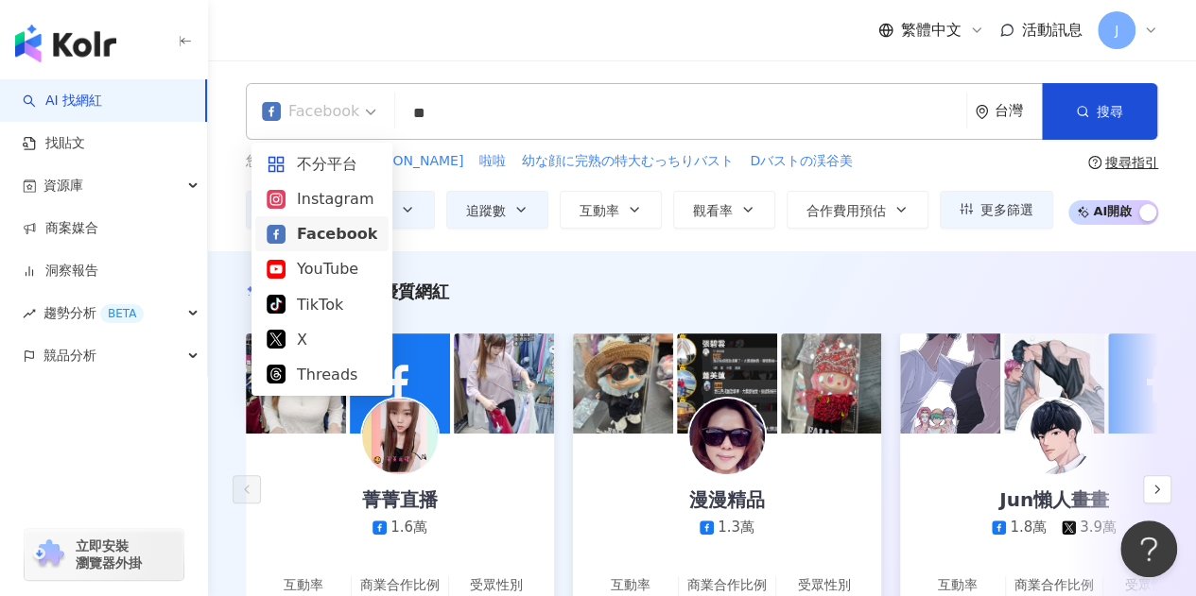
click at [375, 122] on div "Facebook" at bounding box center [318, 111] width 135 height 55
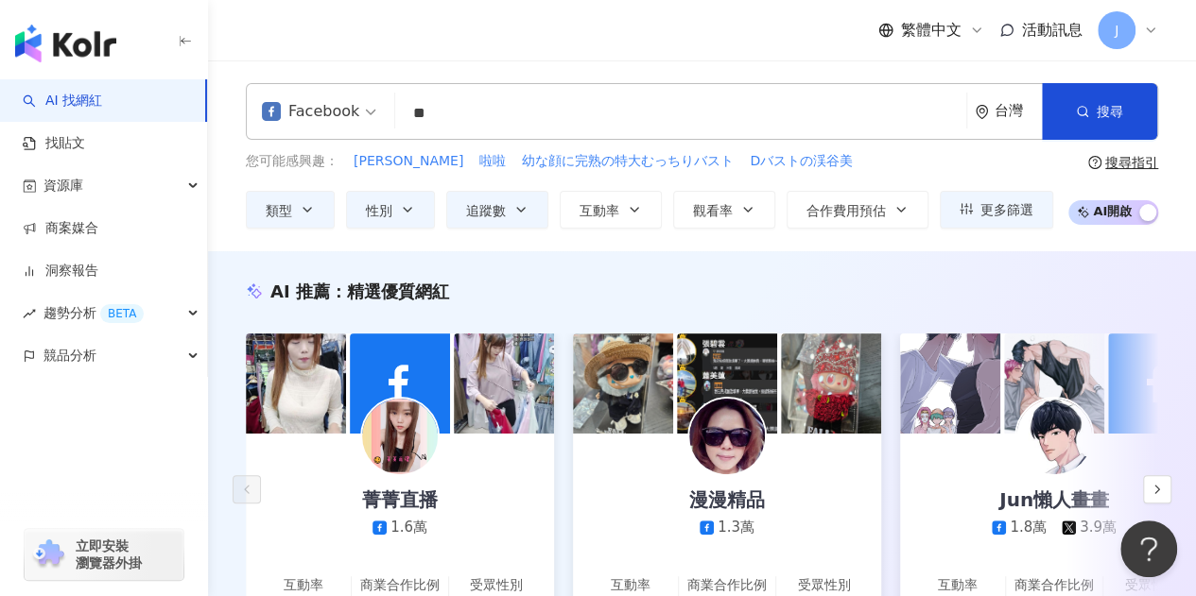
click at [375, 123] on div "Facebook" at bounding box center [318, 111] width 135 height 55
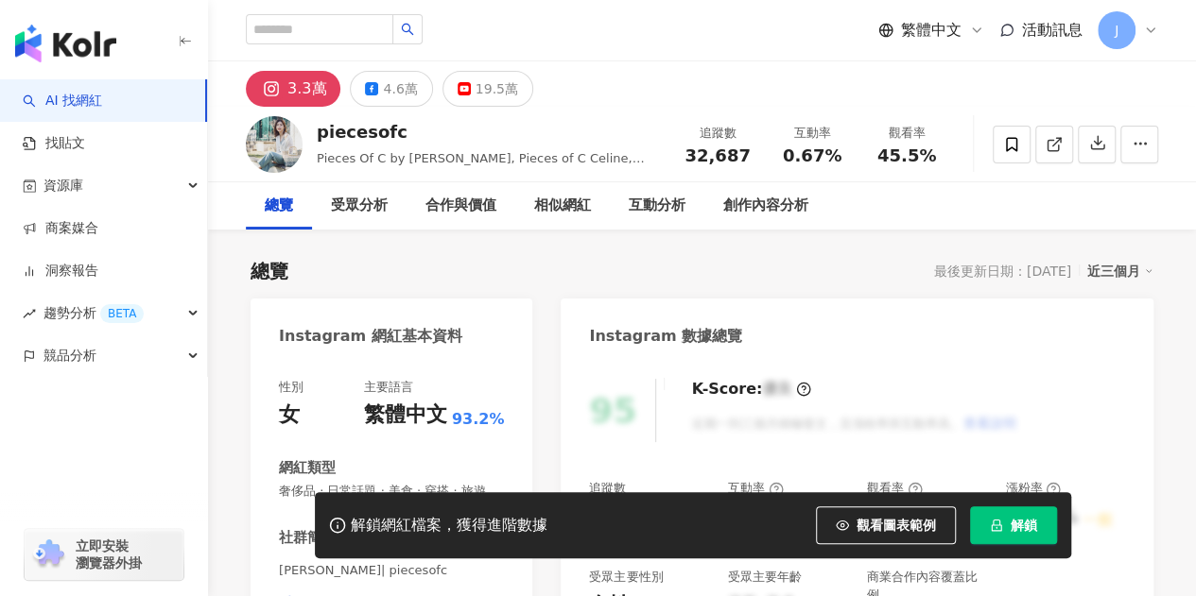
drag, startPoint x: 348, startPoint y: 131, endPoint x: 399, endPoint y: 132, distance: 51.1
click at [399, 132] on div "piecesofc" at bounding box center [489, 132] width 344 height 24
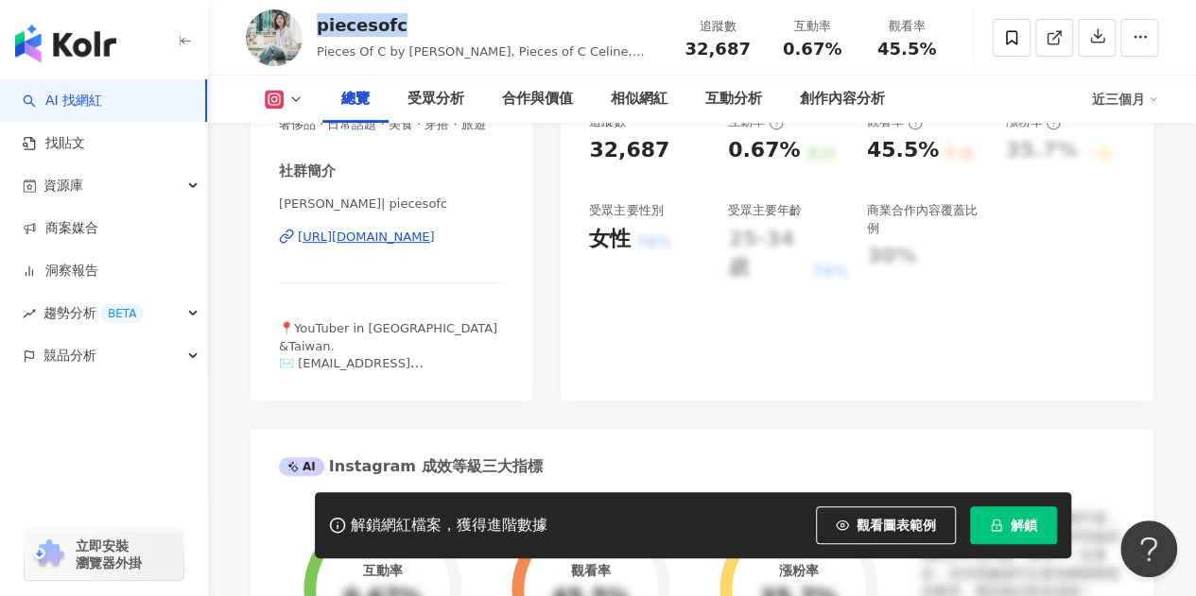
scroll to position [378, 0]
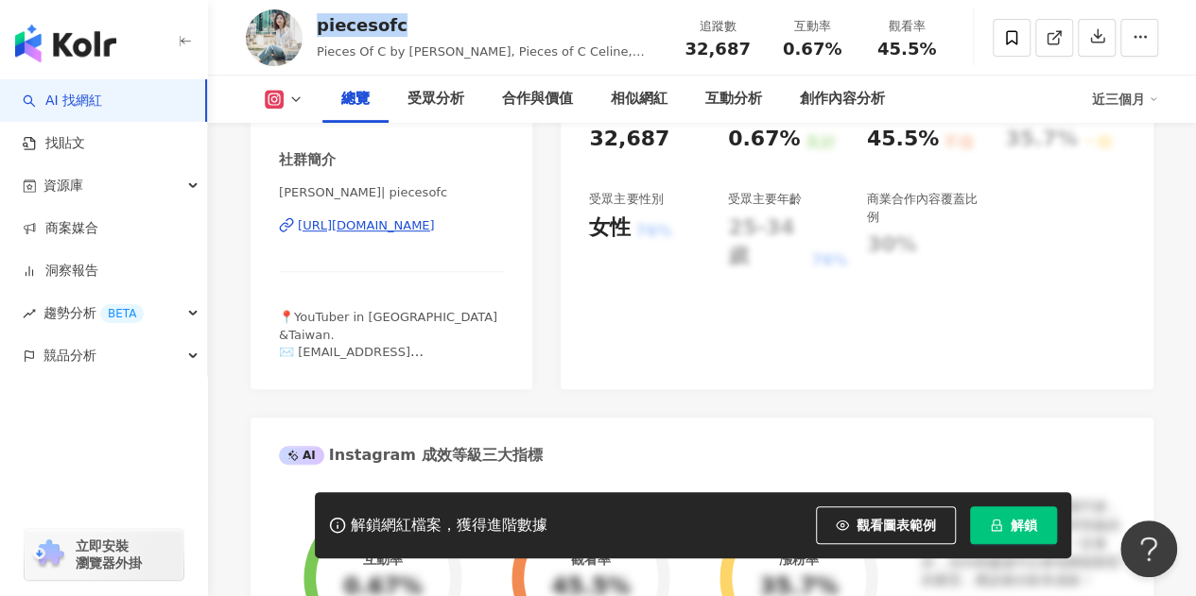
click at [435, 234] on div "https://www.instagram.com/piecesofc/" at bounding box center [366, 225] width 137 height 17
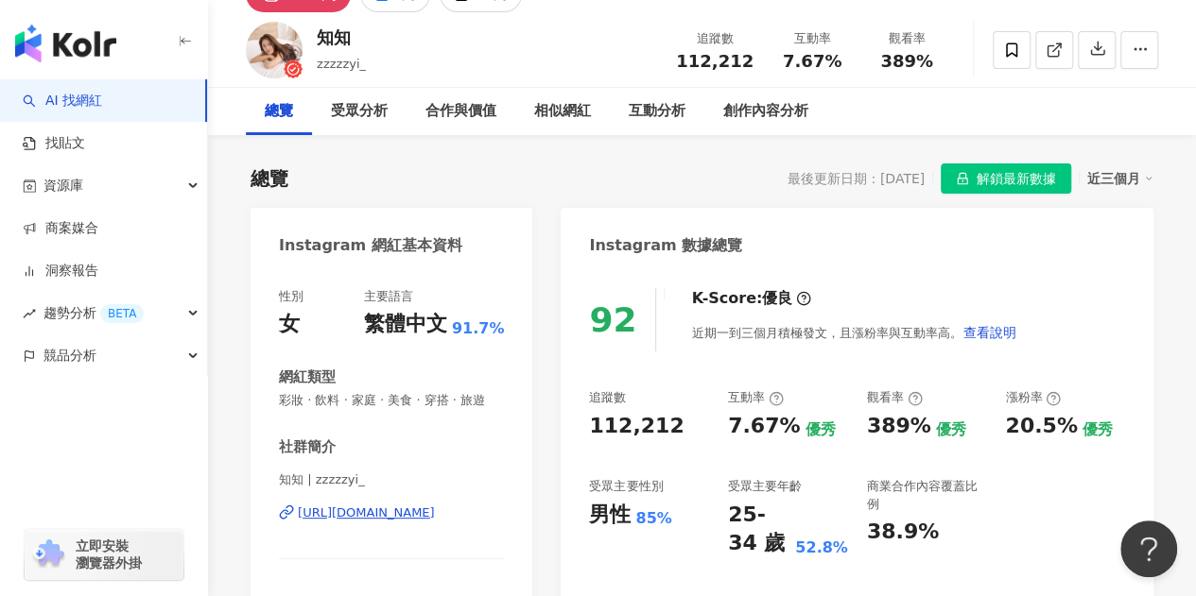
click at [327, 522] on div "https://www.instagram.com/zzzzzyi_/" at bounding box center [366, 513] width 137 height 17
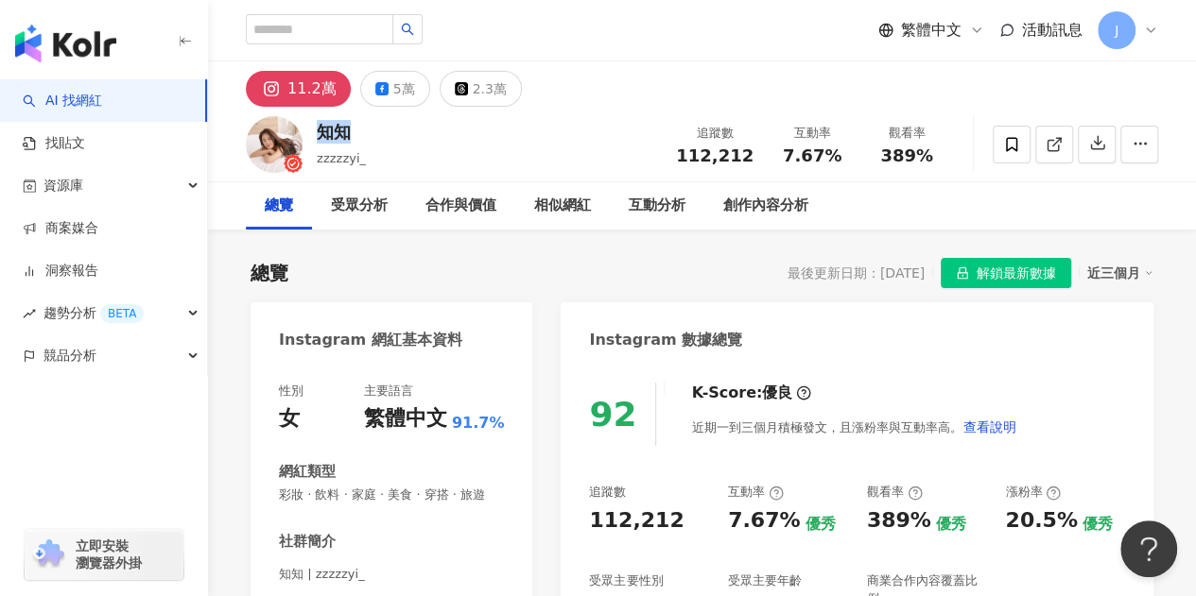
drag, startPoint x: 351, startPoint y: 129, endPoint x: 327, endPoint y: 133, distance: 24.1
click at [316, 129] on div "知知 zzzzzyi_ 追蹤數 112,212 互動率 7.67% 觀看率 389%" at bounding box center [702, 144] width 988 height 75
click at [393, 97] on div "5萬" at bounding box center [404, 89] width 22 height 26
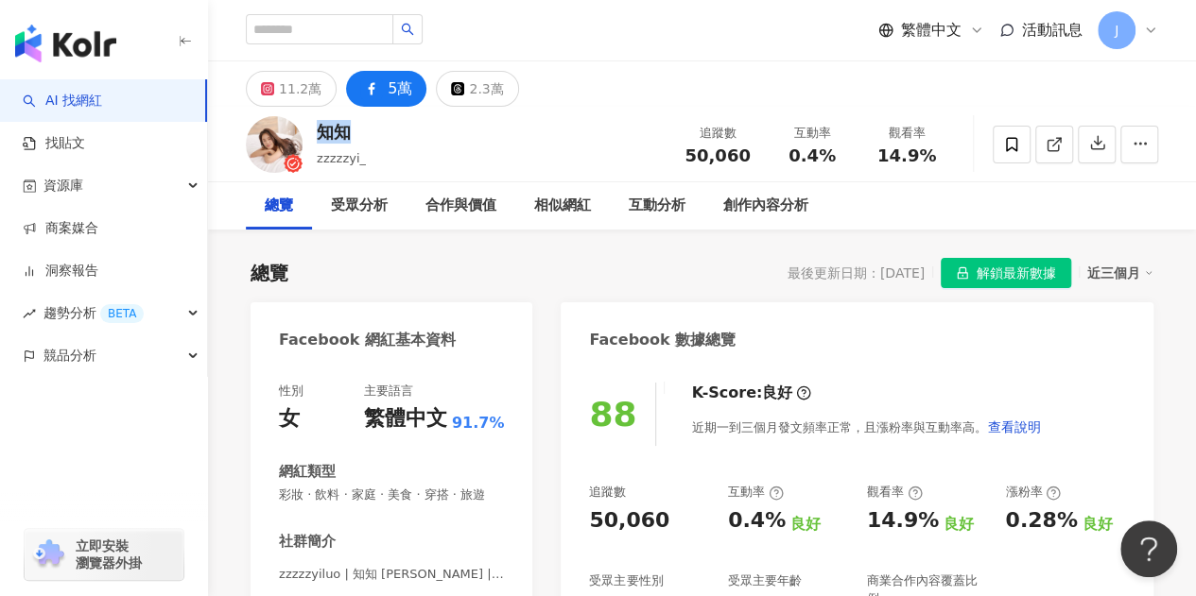
scroll to position [189, 0]
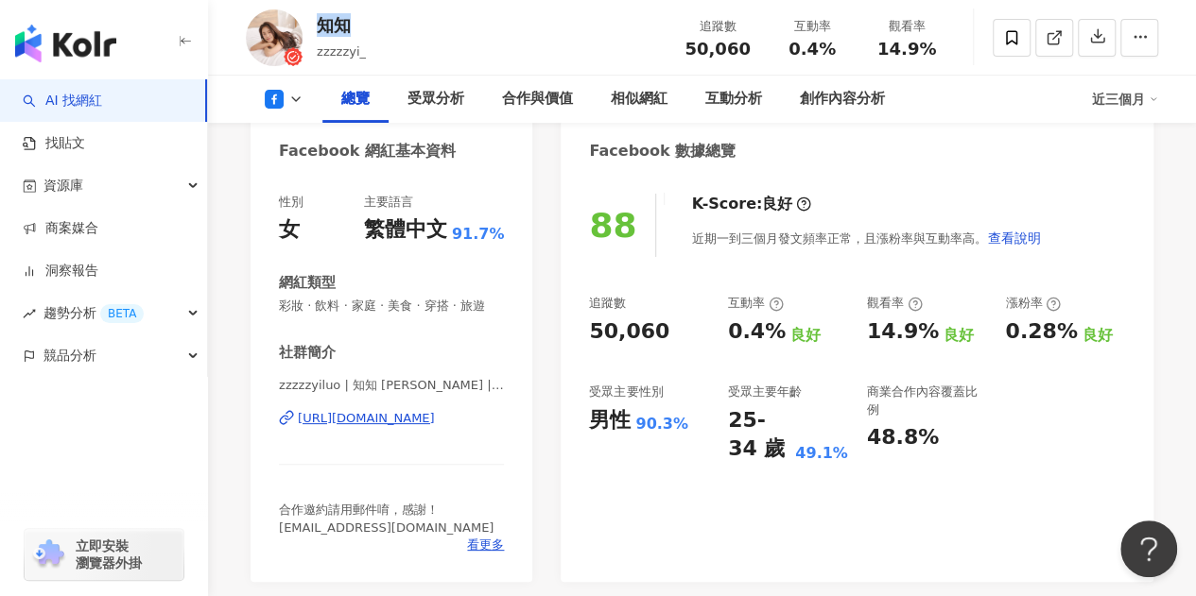
click at [435, 427] on div "https://www.facebook.com/2091127517773604" at bounding box center [366, 418] width 137 height 17
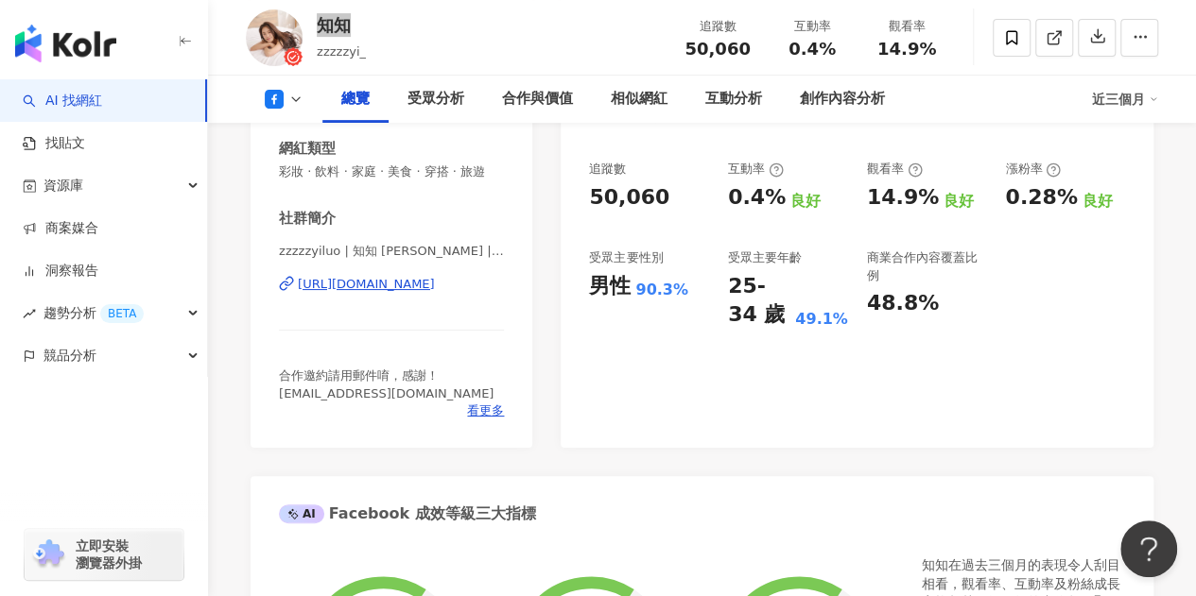
scroll to position [378, 0]
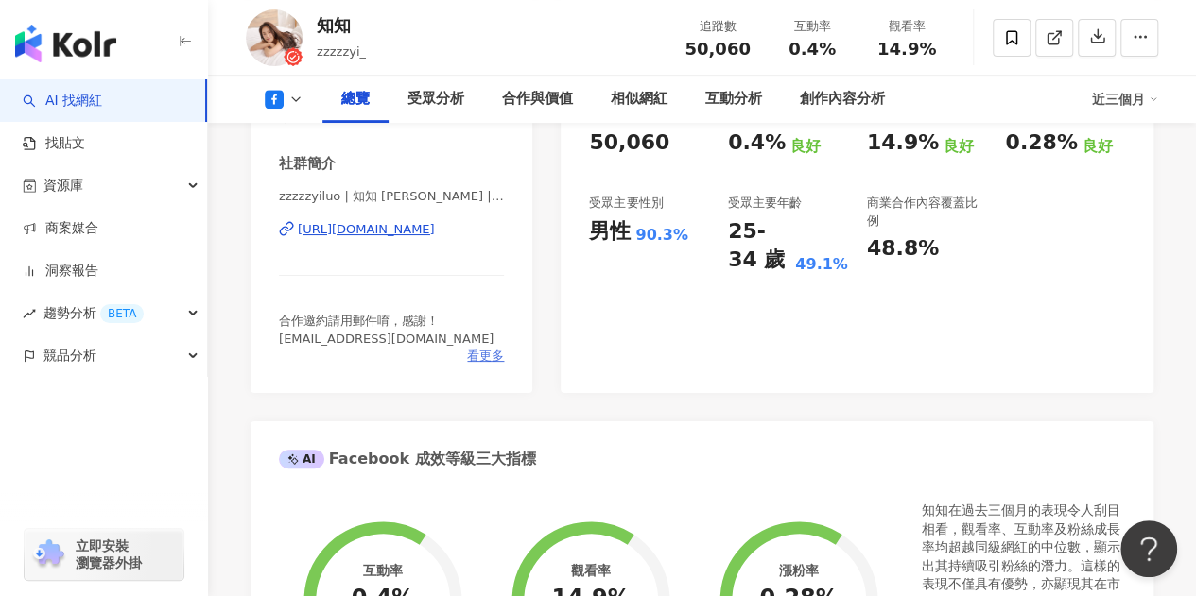
click at [502, 365] on span "看更多" at bounding box center [485, 356] width 37 height 17
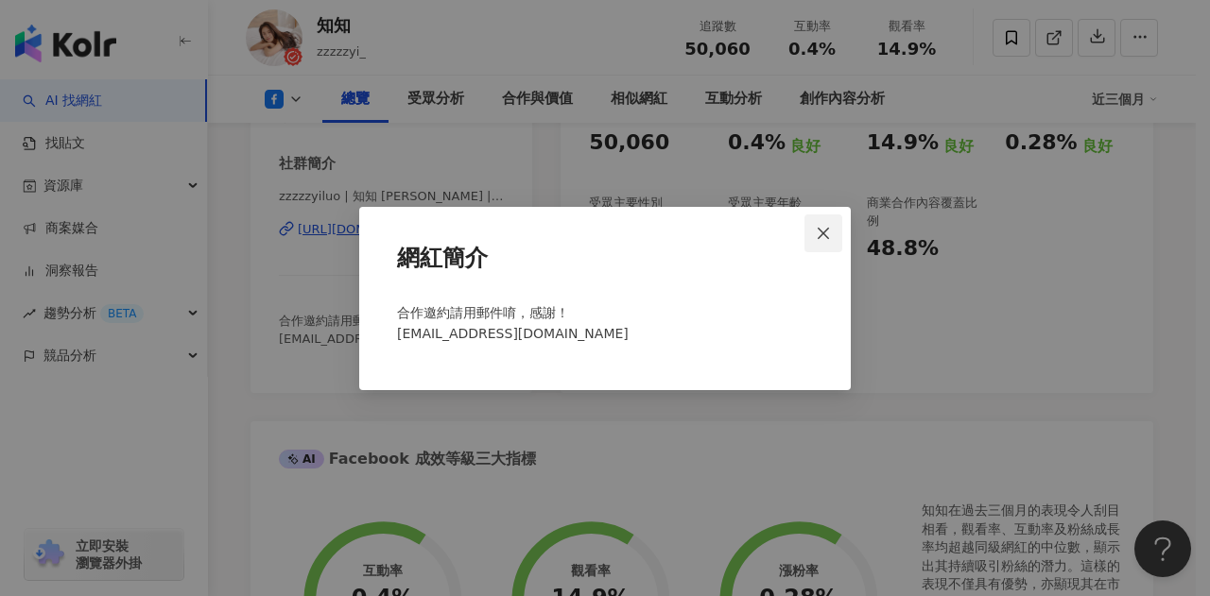
click at [819, 240] on icon "close" at bounding box center [823, 233] width 15 height 15
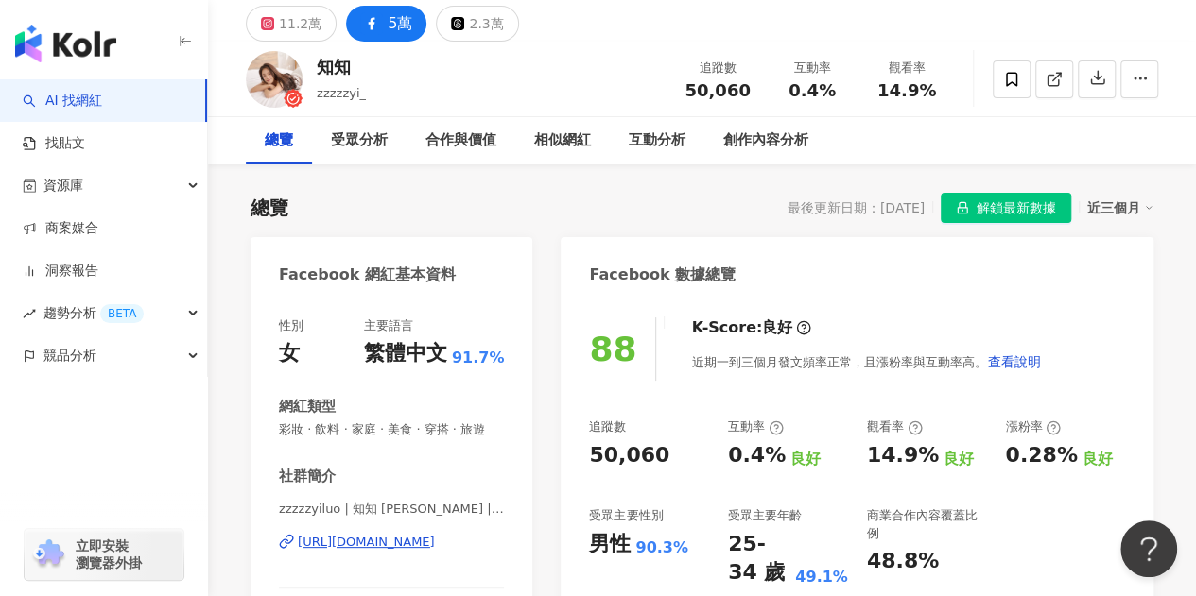
scroll to position [95, 0]
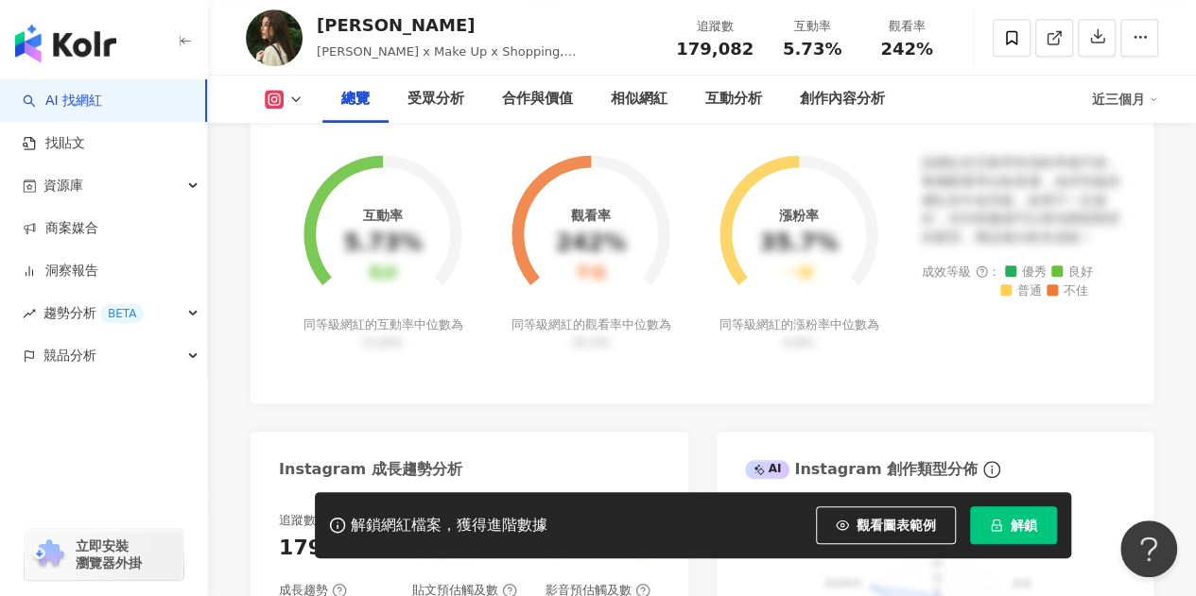
scroll to position [473, 0]
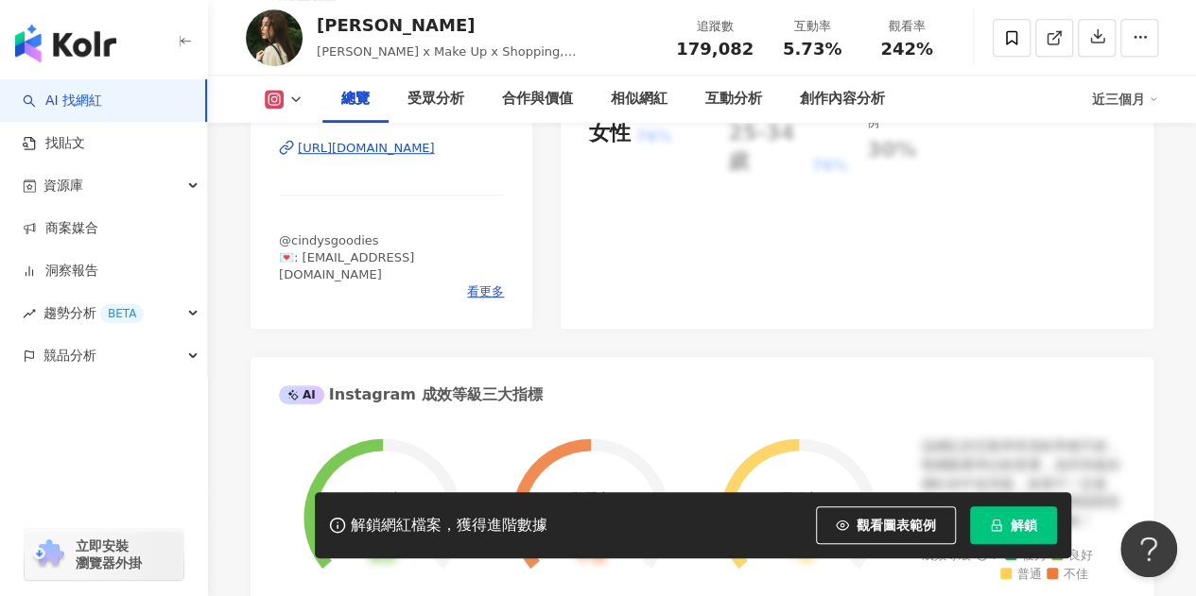
click at [420, 148] on div "https://www.instagram.com/cindyhhh32/" at bounding box center [366, 148] width 137 height 17
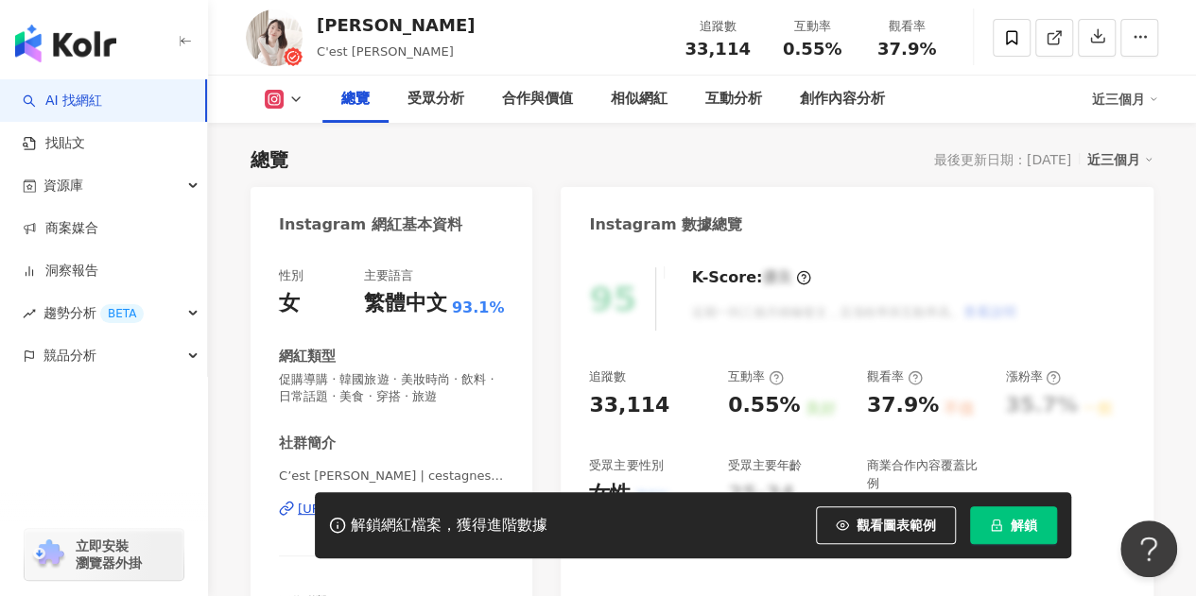
scroll to position [95, 0]
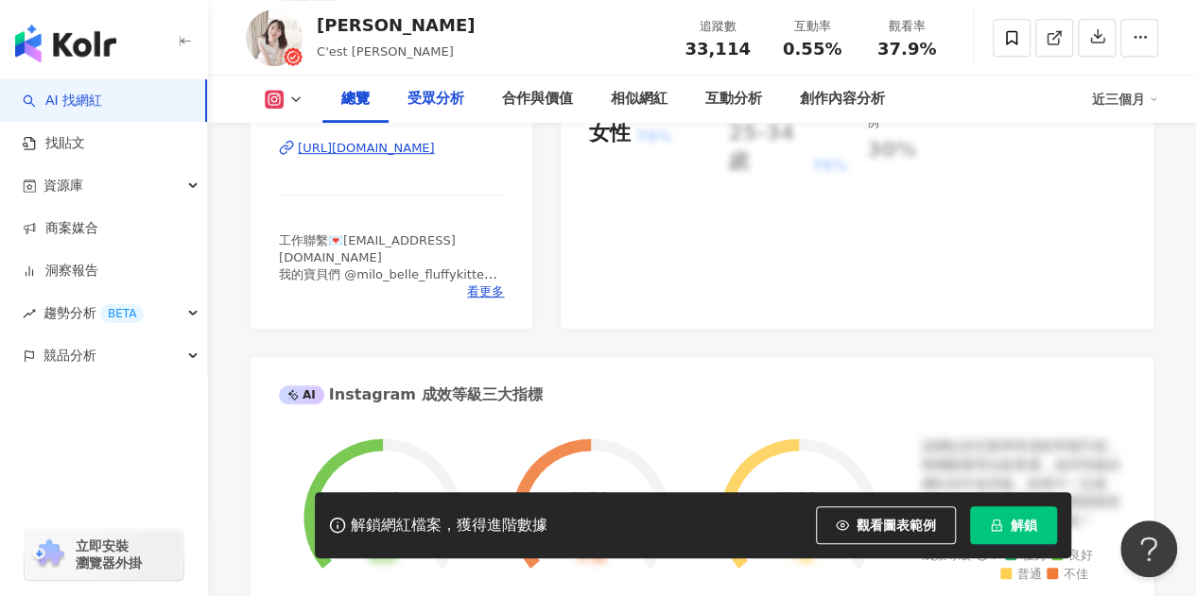
click at [440, 109] on div "受眾分析" at bounding box center [435, 99] width 57 height 23
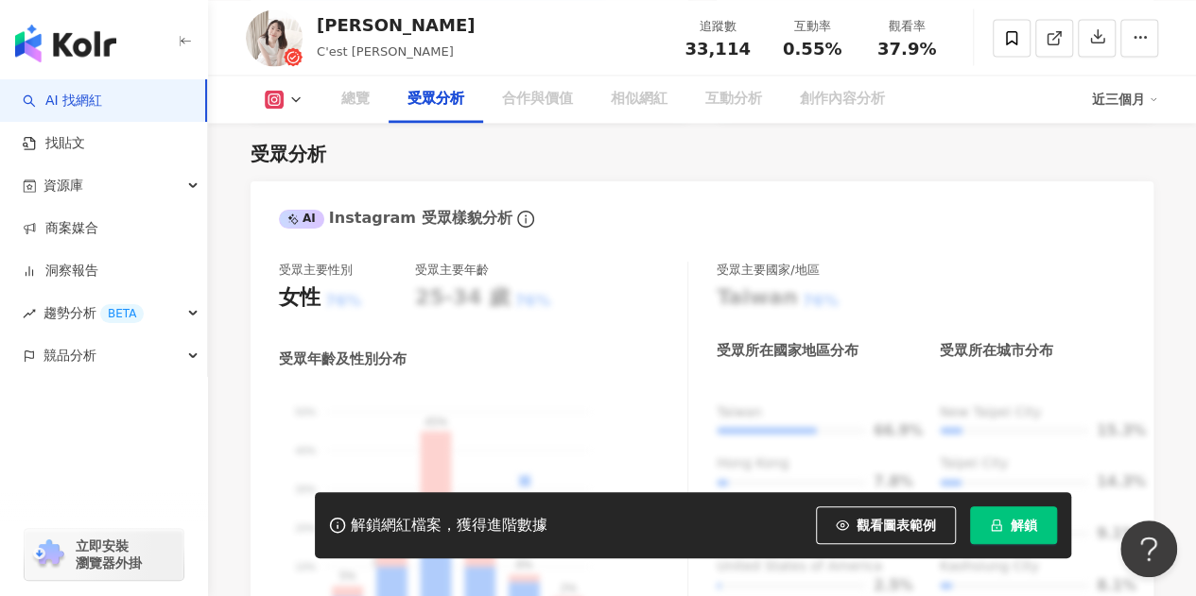
click at [356, 104] on div "總覽" at bounding box center [355, 99] width 28 height 23
click at [282, 103] on icon at bounding box center [274, 99] width 19 height 19
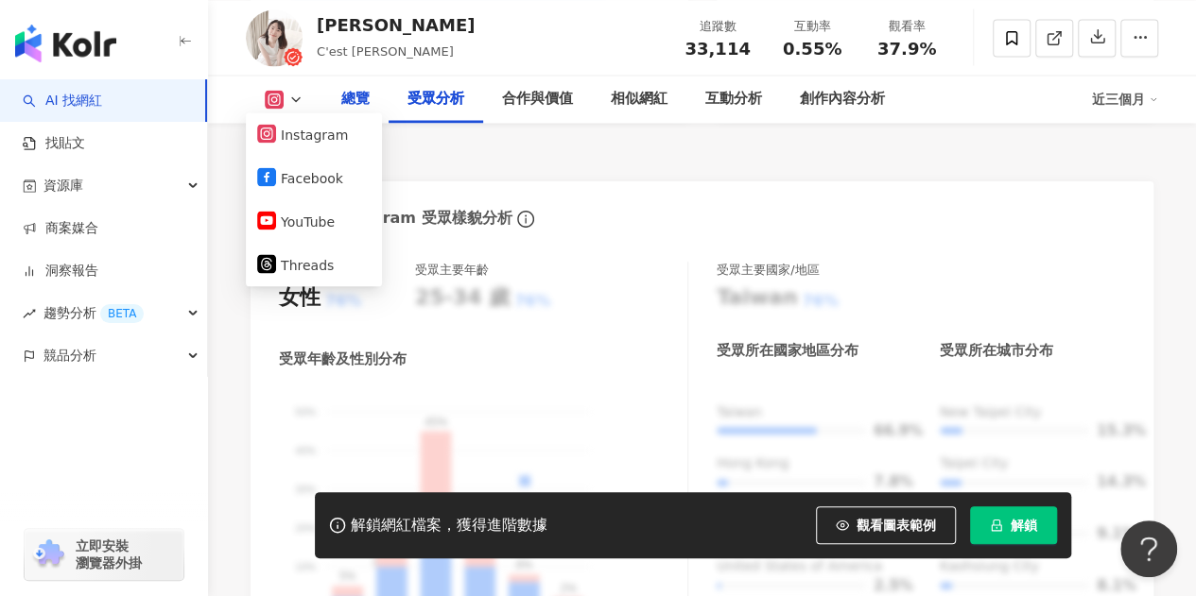
click at [357, 96] on div "總覽" at bounding box center [355, 99] width 28 height 23
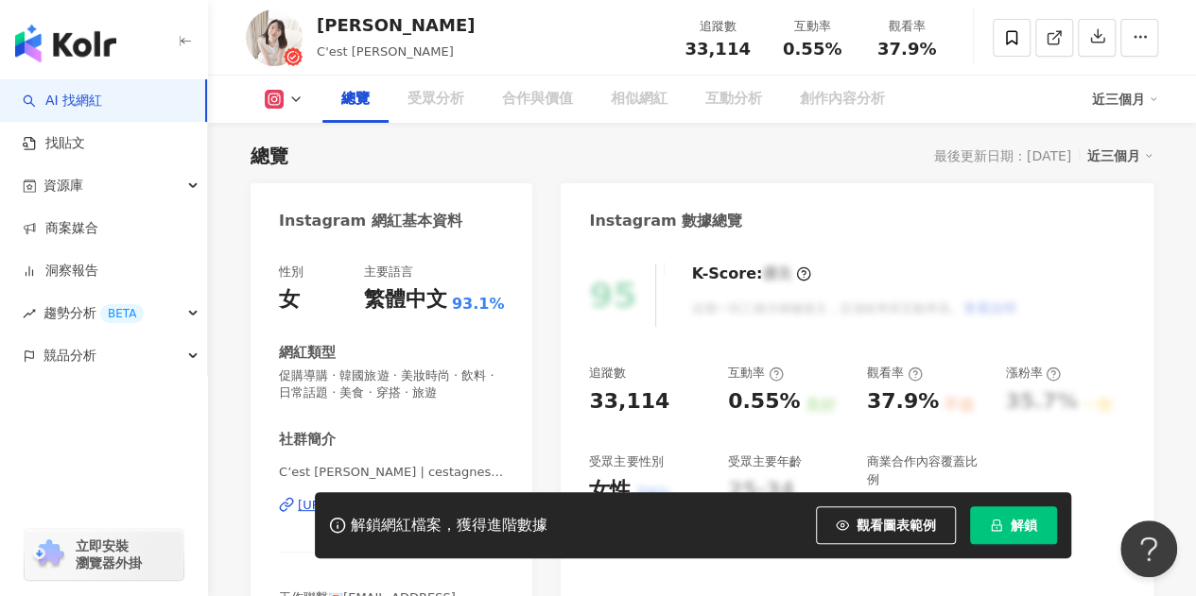
click at [278, 97] on icon at bounding box center [274, 100] width 10 height 10
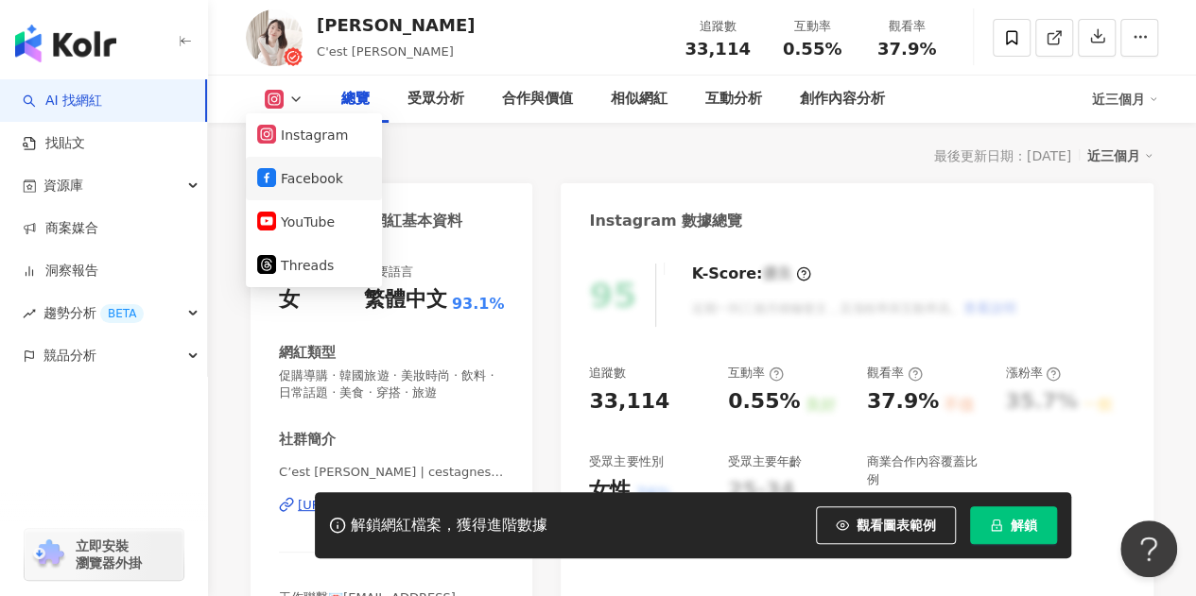
click at [301, 193] on li "Facebook" at bounding box center [314, 178] width 136 height 43
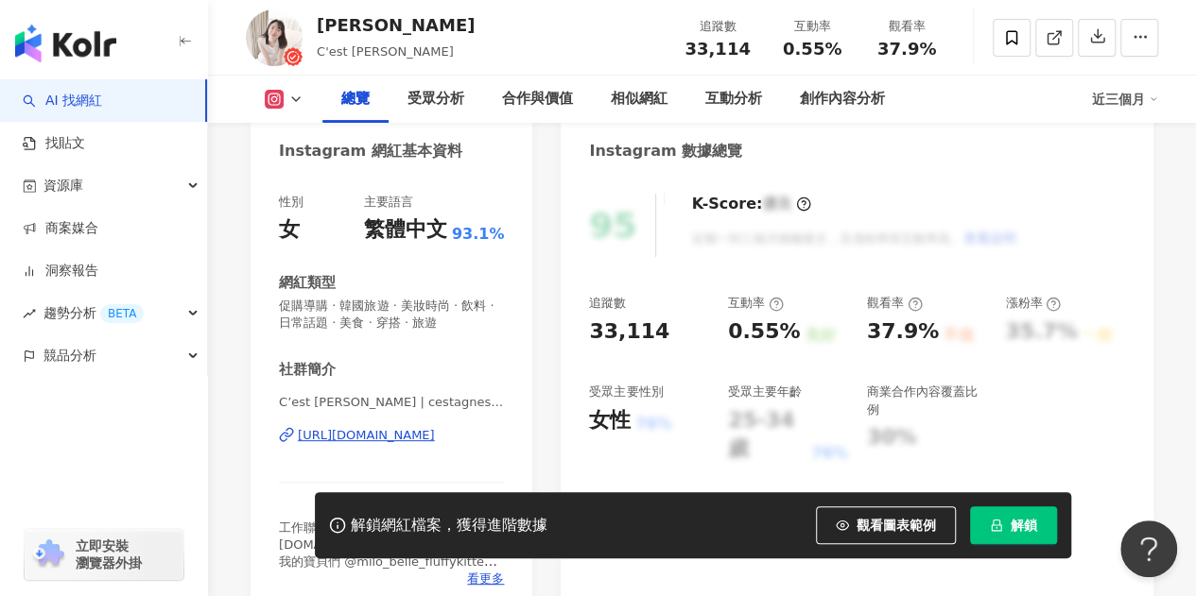
scroll to position [210, 0]
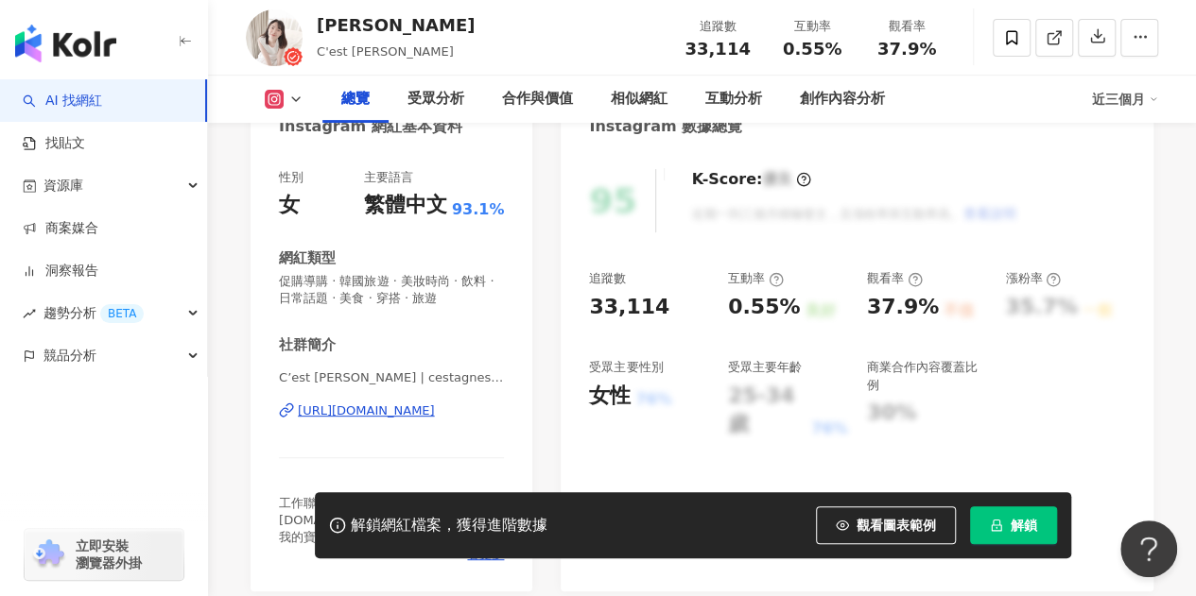
click at [282, 102] on icon at bounding box center [274, 99] width 19 height 19
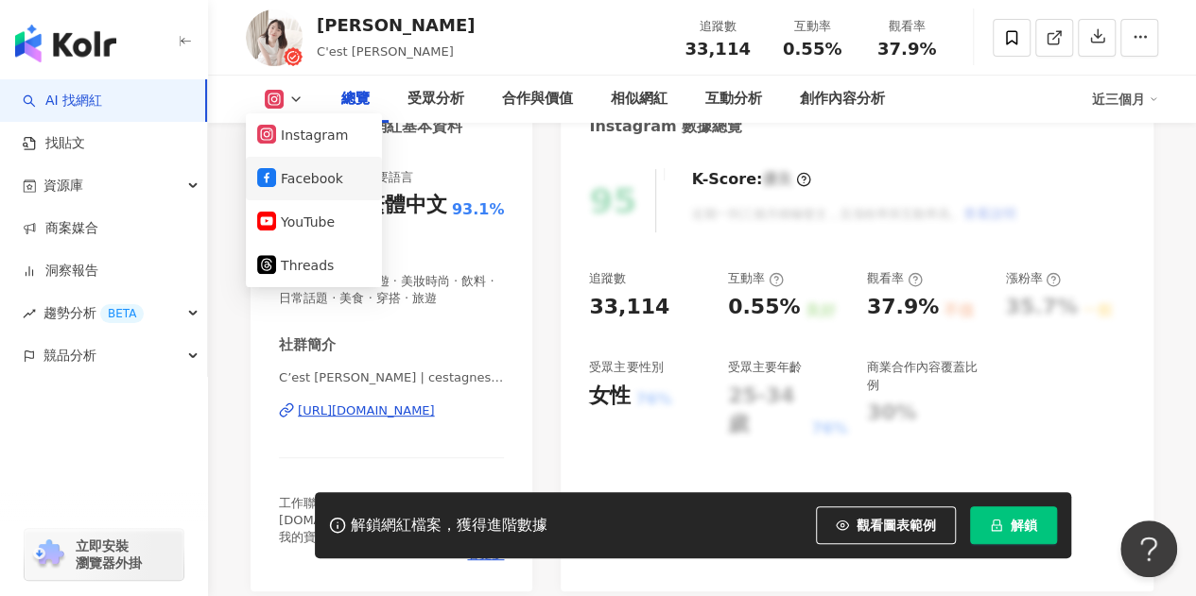
click at [300, 184] on button "Facebook" at bounding box center [313, 178] width 113 height 26
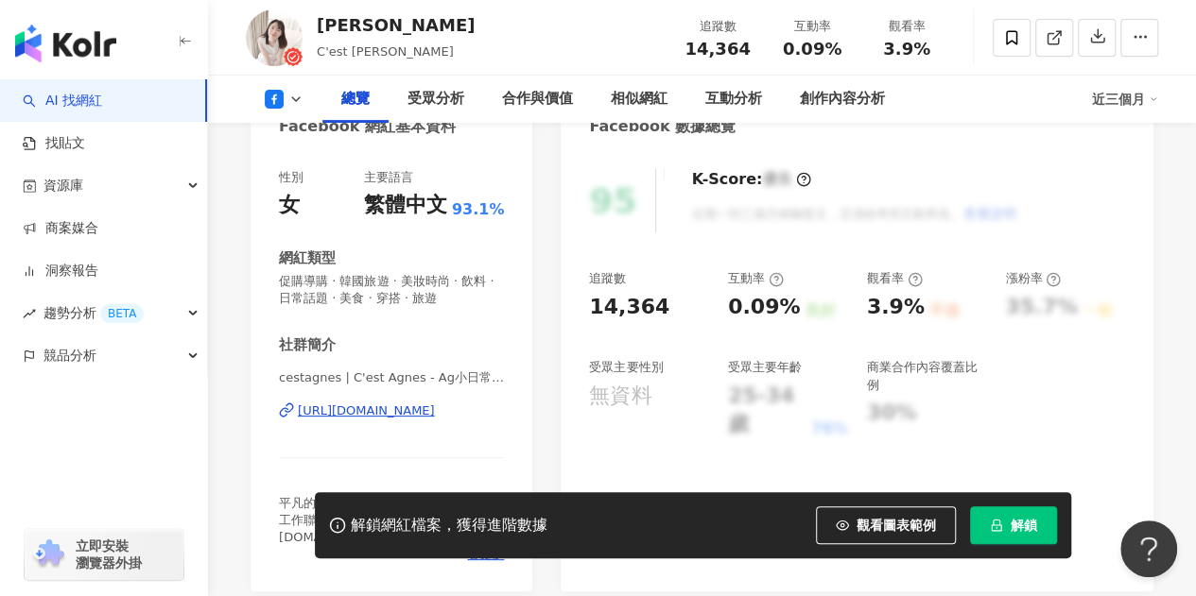
click at [400, 411] on div "https://www.facebook.com/1498049390418529" at bounding box center [366, 411] width 137 height 17
click at [390, 413] on div "https://www.facebook.com/1498049390418529" at bounding box center [366, 411] width 137 height 17
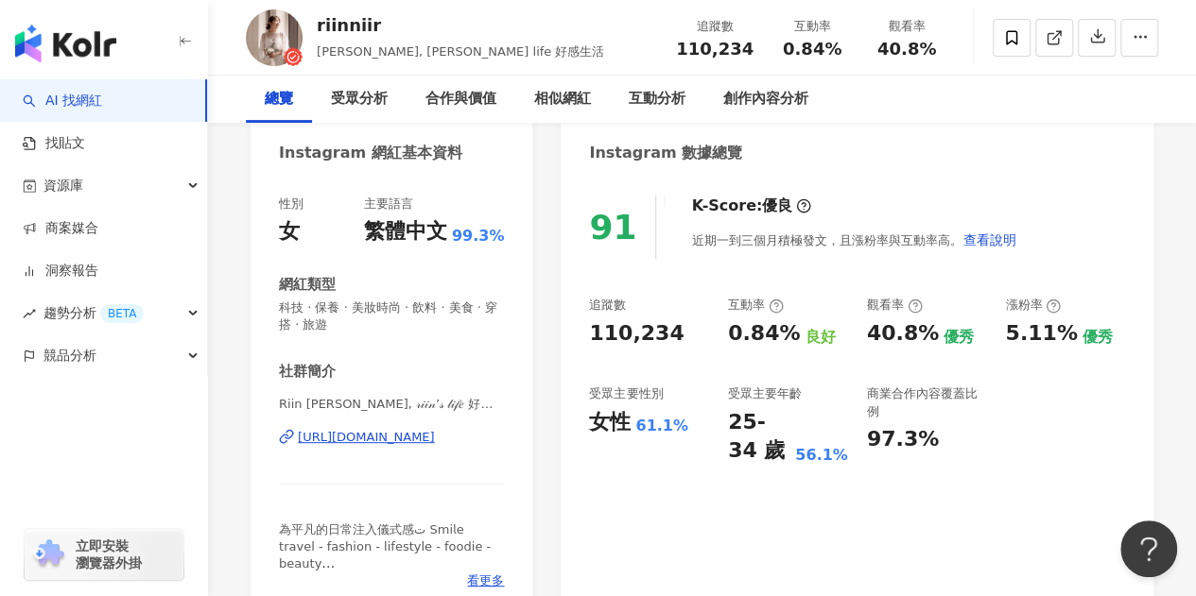
scroll to position [189, 0]
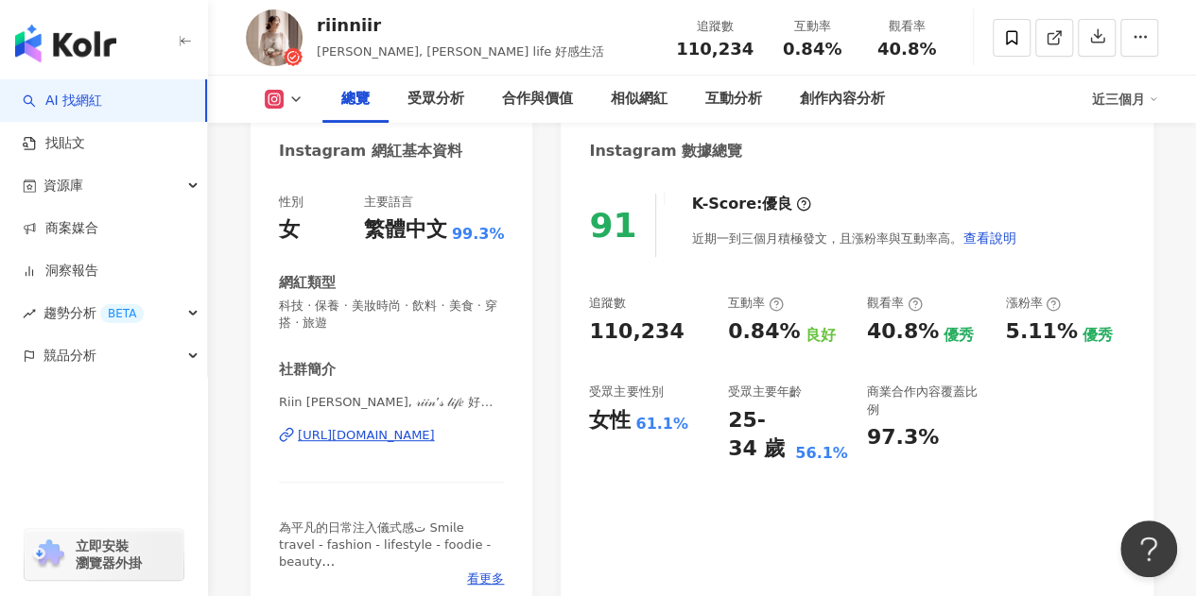
click at [269, 97] on icon at bounding box center [274, 100] width 10 height 10
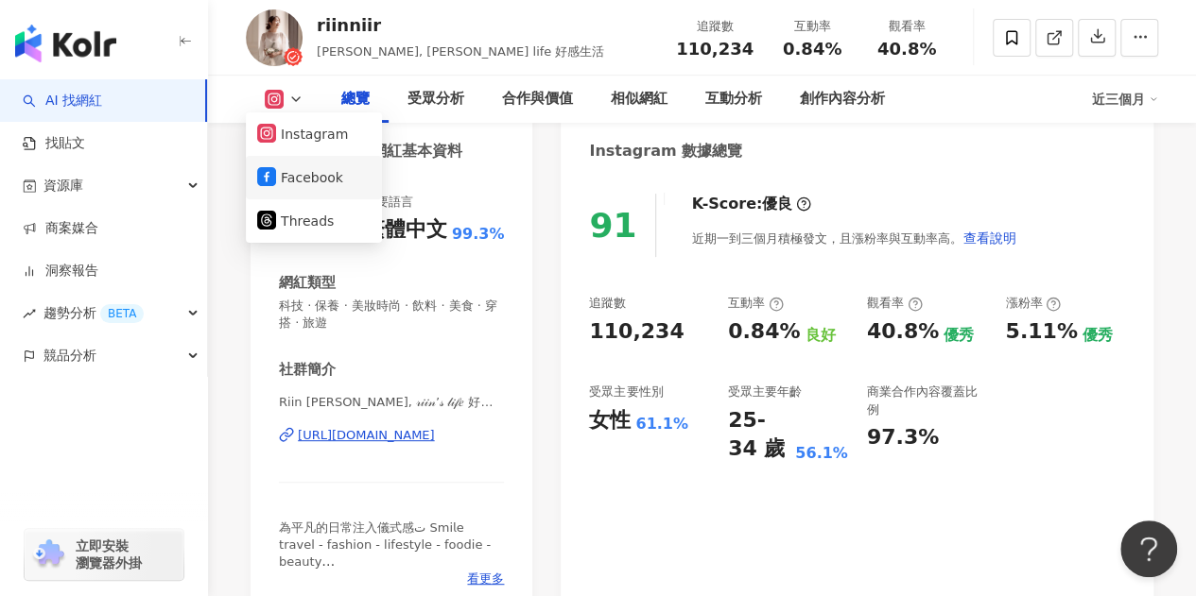
click at [306, 181] on button "Facebook" at bounding box center [313, 177] width 113 height 26
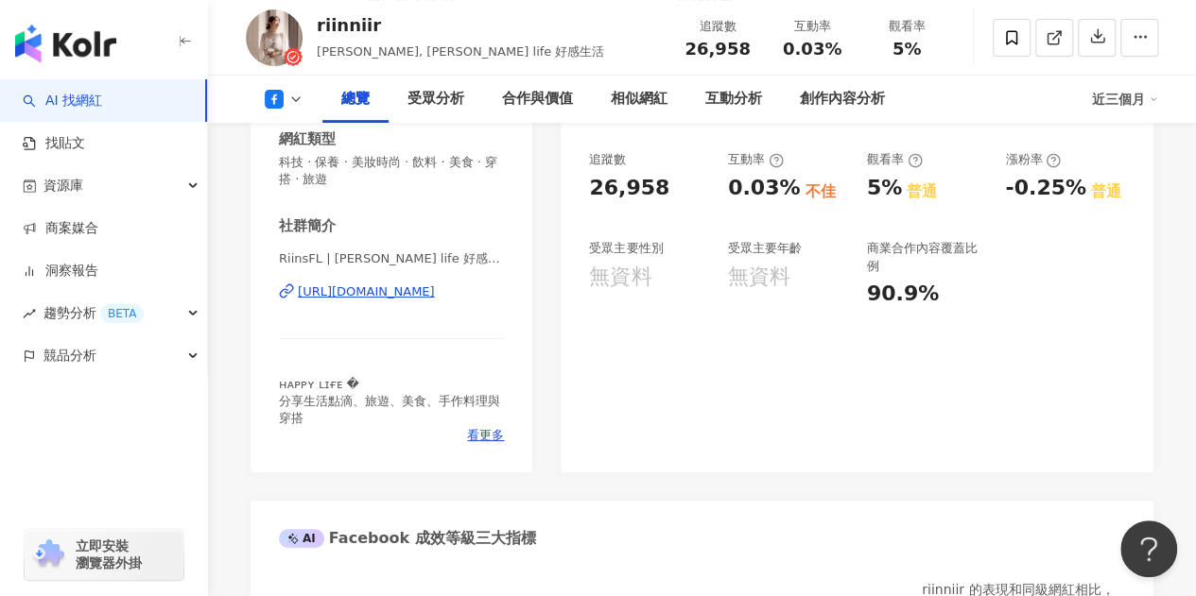
scroll to position [284, 0]
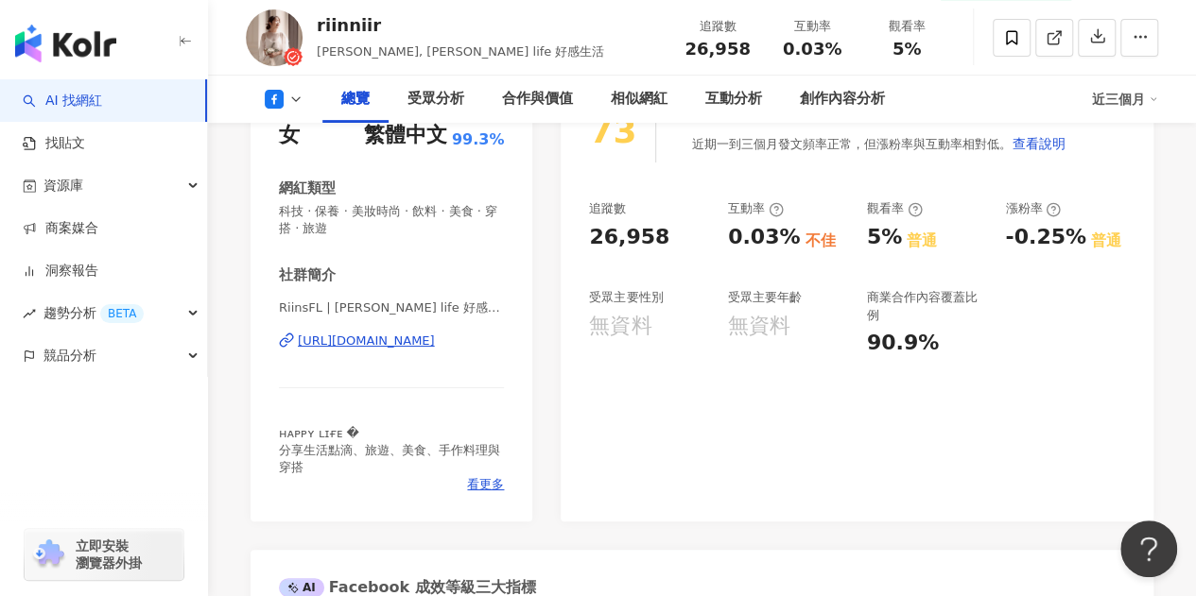
click at [360, 349] on div "https://www.facebook.com/352296251519537" at bounding box center [366, 341] width 137 height 17
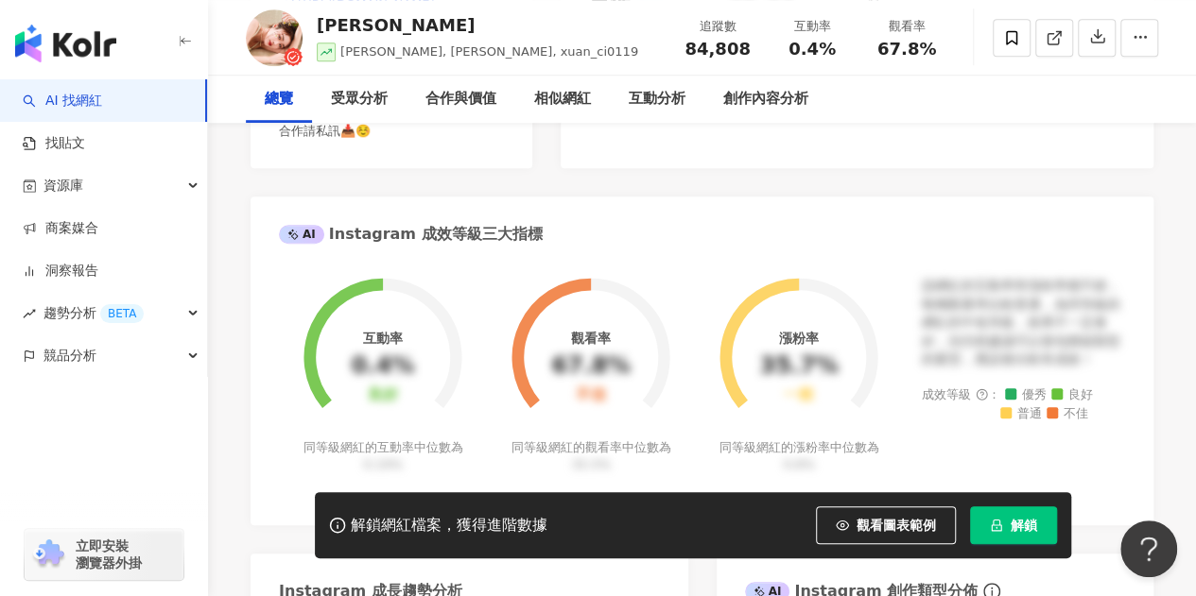
scroll to position [473, 0]
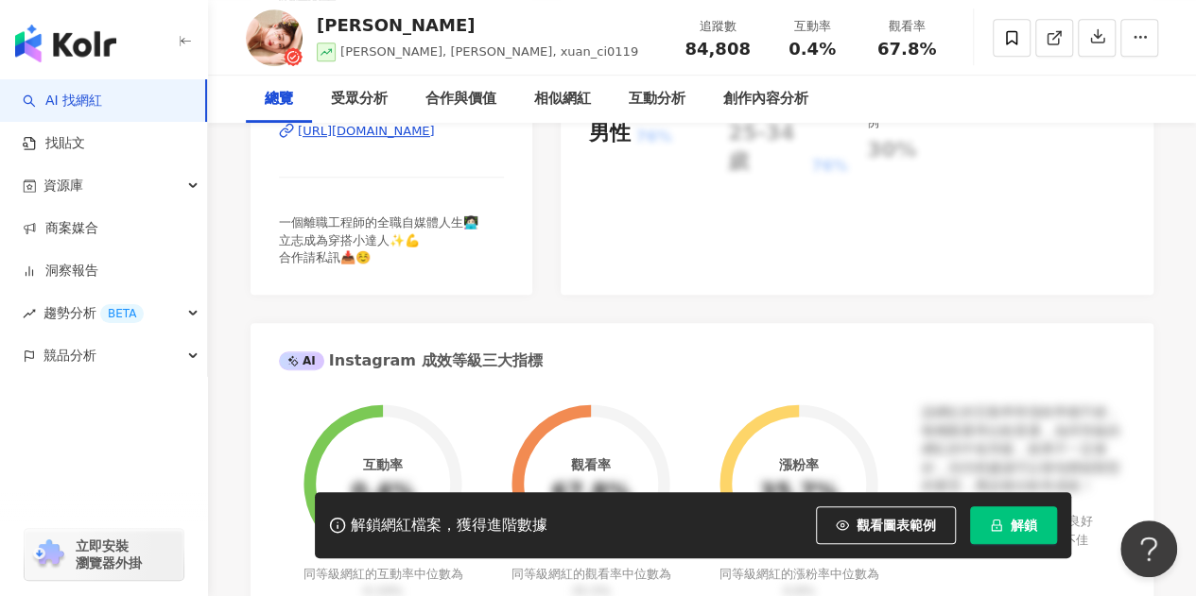
click at [292, 112] on div "總覽" at bounding box center [279, 99] width 66 height 47
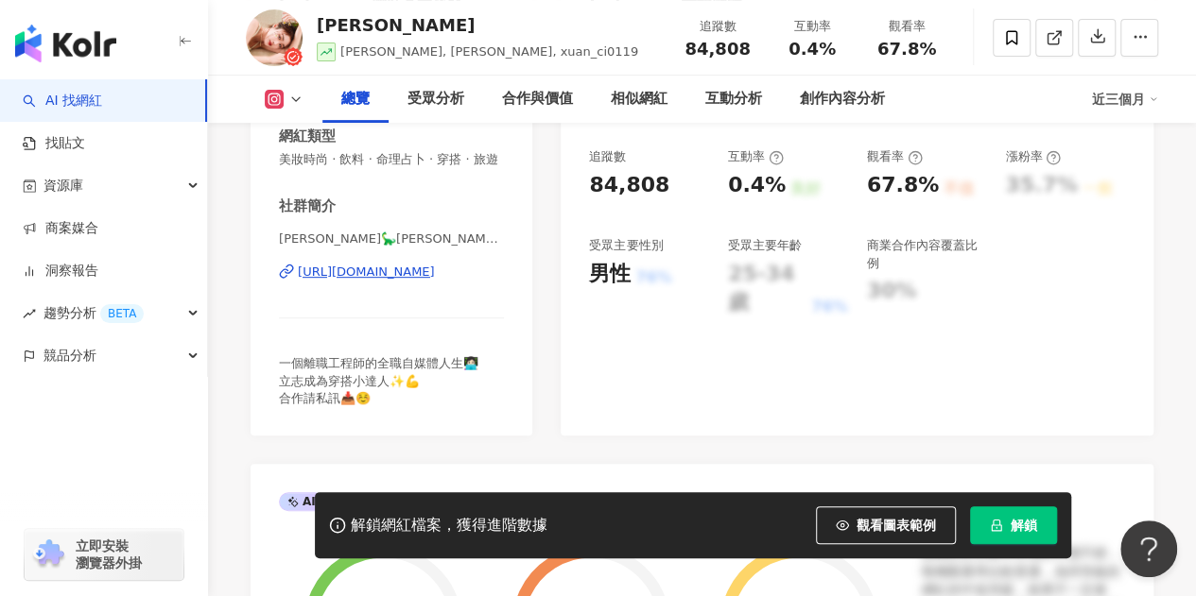
scroll to position [378, 0]
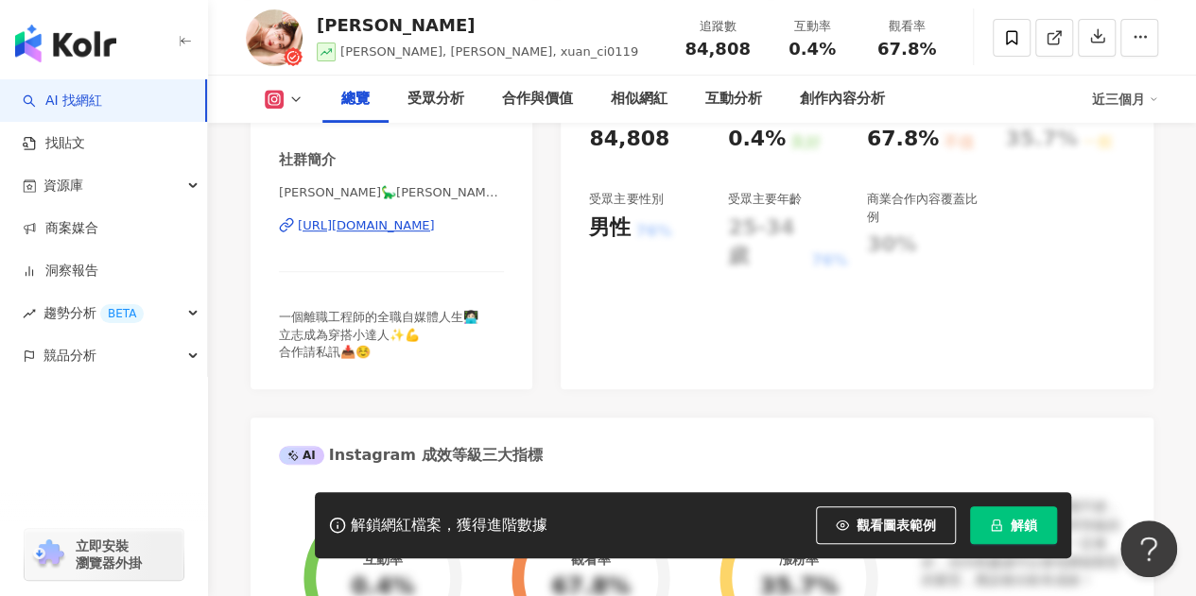
click at [416, 234] on div "[URL][DOMAIN_NAME]" at bounding box center [366, 225] width 137 height 17
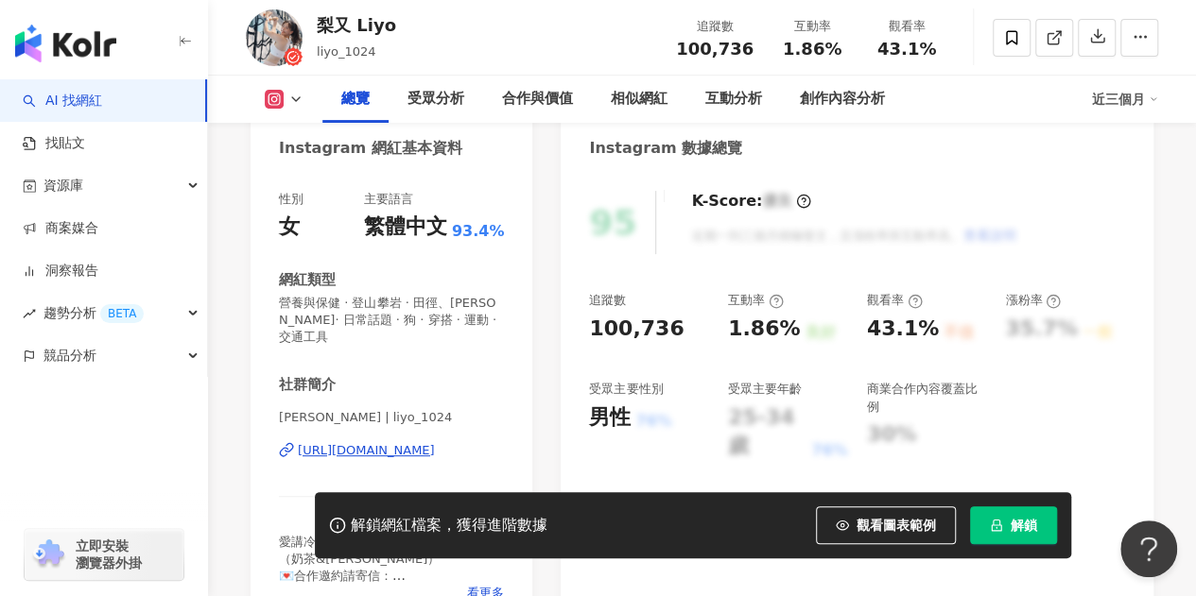
scroll to position [189, 0]
click at [304, 99] on button at bounding box center [284, 99] width 77 height 19
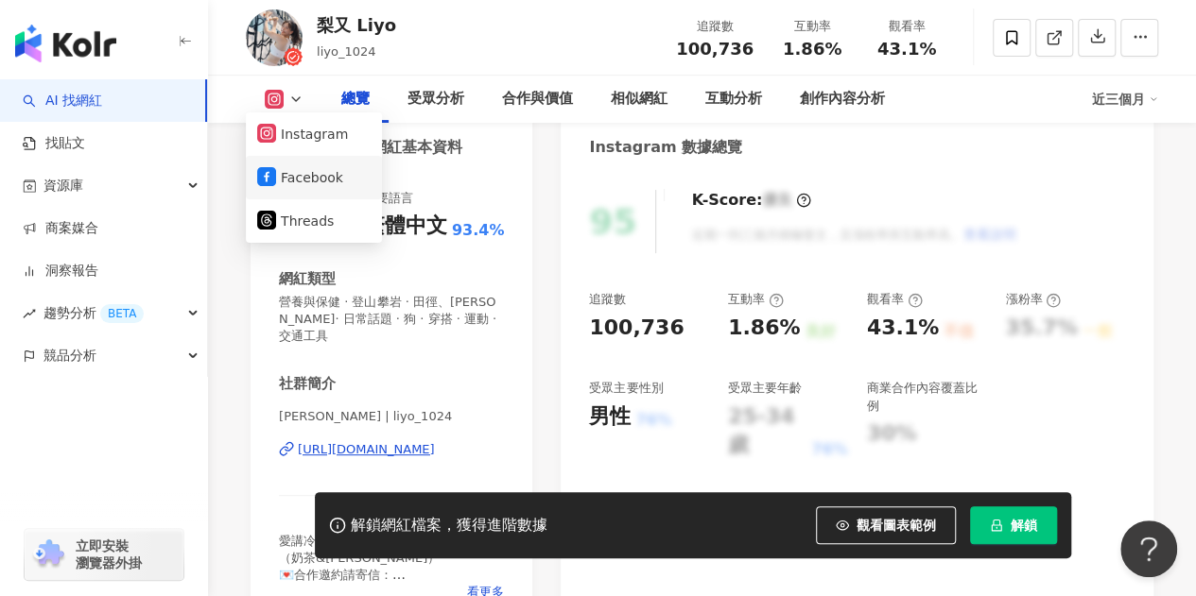
click at [297, 174] on button "Facebook" at bounding box center [313, 177] width 113 height 26
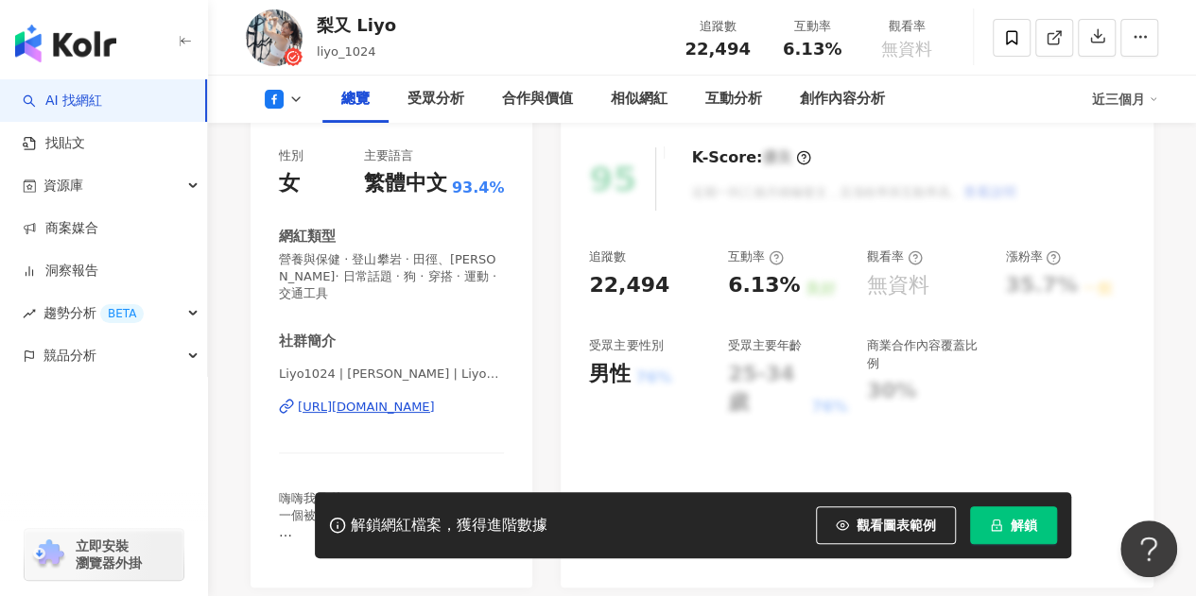
scroll to position [378, 0]
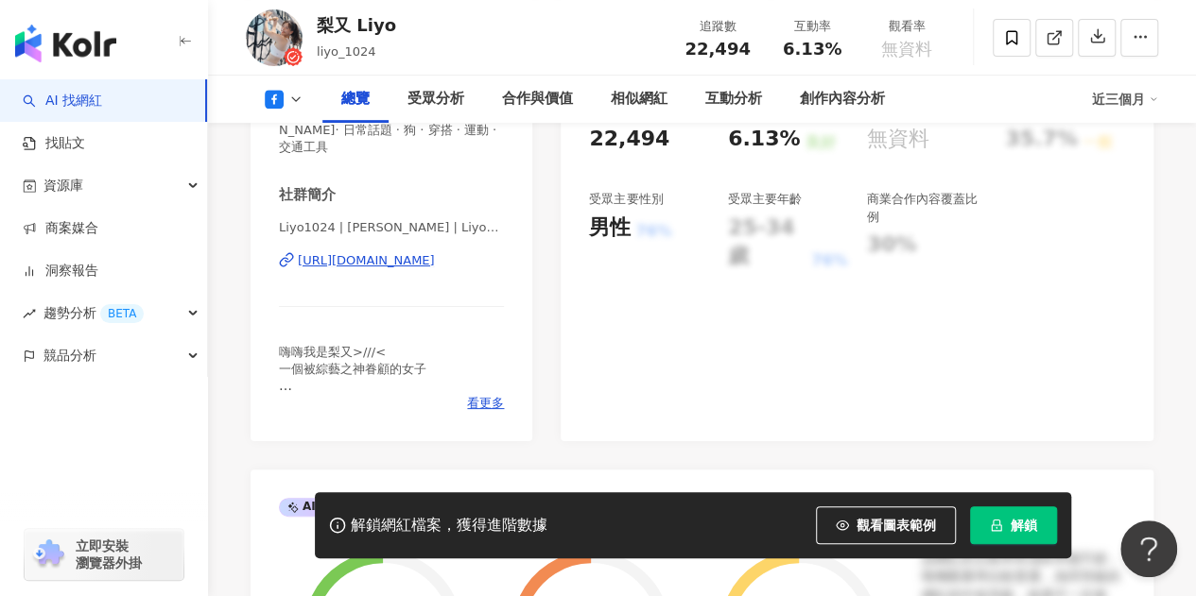
click at [435, 258] on div "[URL][DOMAIN_NAME]" at bounding box center [366, 260] width 137 height 17
